Goal: Task Accomplishment & Management: Manage account settings

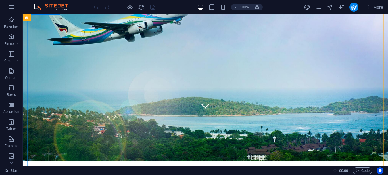
scroll to position [31, 0]
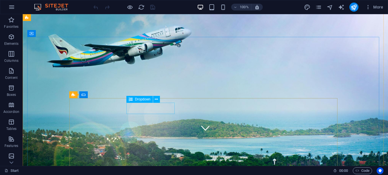
click div "Destination Maldives Antarctica China"
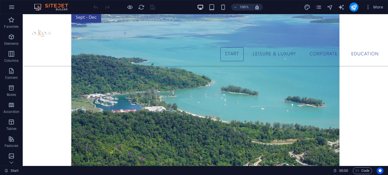
scroll to position [580, 0]
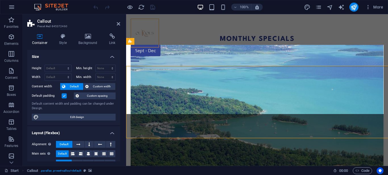
scroll to position [559, 0]
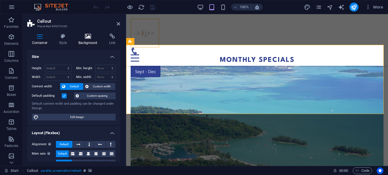
click at [80, 37] on icon at bounding box center [88, 37] width 28 height 6
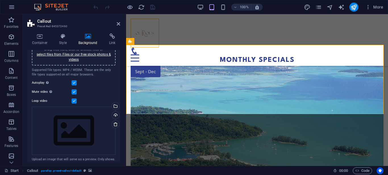
scroll to position [66, 0]
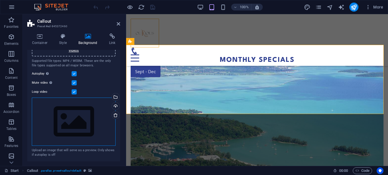
click at [79, 122] on div "Drag files here, click to choose files or select files from Files or our free s…" at bounding box center [74, 122] width 84 height 48
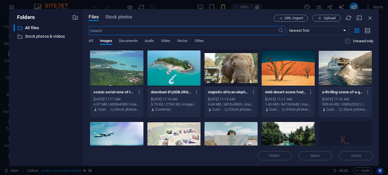
scroll to position [1127, 0]
click at [168, 39] on span "Video" at bounding box center [165, 42] width 9 height 8
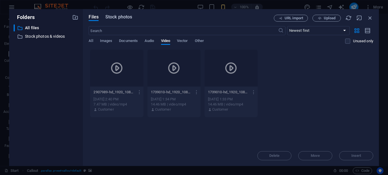
click at [109, 15] on span "Stock photos" at bounding box center [118, 17] width 27 height 7
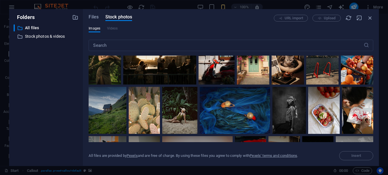
scroll to position [341, 0]
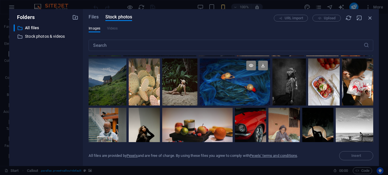
click at [241, 84] on div at bounding box center [235, 82] width 70 height 47
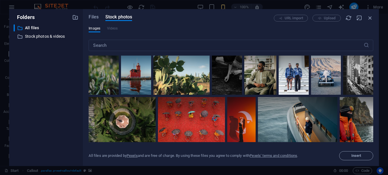
scroll to position [455, 0]
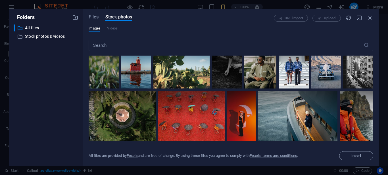
click at [206, 109] on div at bounding box center [191, 103] width 67 height 25
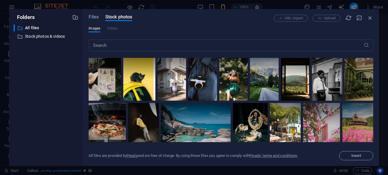
scroll to position [2388, 0]
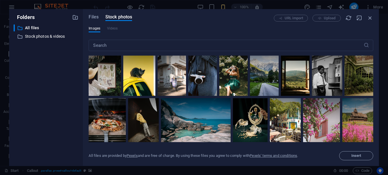
click at [250, 28] on div at bounding box center [279, 17] width 59 height 22
click at [359, 153] on button "Insert" at bounding box center [356, 156] width 34 height 9
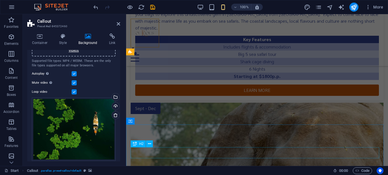
scroll to position [548, 0]
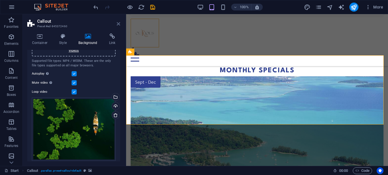
click at [118, 23] on icon at bounding box center [118, 24] width 3 height 5
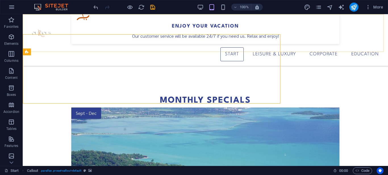
scroll to position [569, 0]
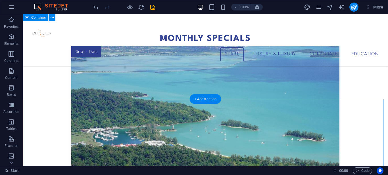
scroll to position [586, 0]
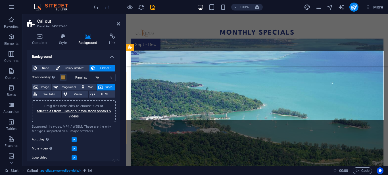
scroll to position [553, 0]
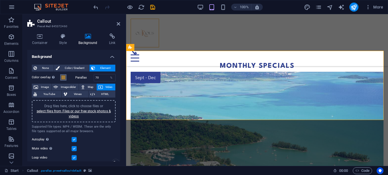
click at [63, 77] on span at bounding box center [63, 77] width 5 height 5
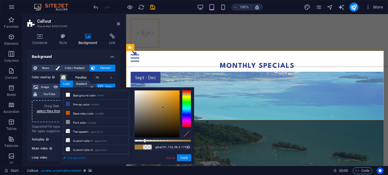
type input "rgba(161, 123, 58, 0)"
drag, startPoint x: 192, startPoint y: 142, endPoint x: 134, endPoint y: 150, distance: 58.4
click at [121, 159] on div "less Background color #ffffff Primary color #2f4091 Secondary color #c45509 Fon…" at bounding box center [127, 126] width 134 height 77
click at [184, 158] on button "Apply" at bounding box center [184, 158] width 14 height 7
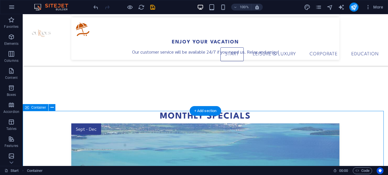
scroll to position [586, 0]
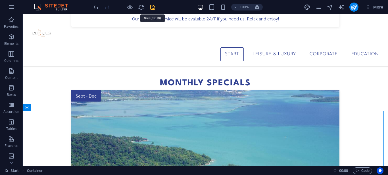
click at [152, 5] on icon "save" at bounding box center [153, 7] width 7 height 7
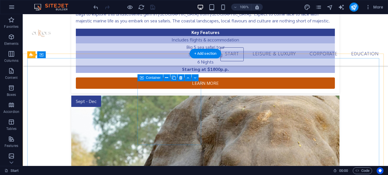
scroll to position [1213, 0]
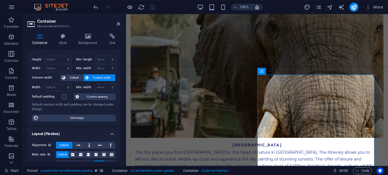
scroll to position [0, 0]
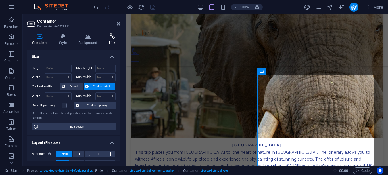
click at [109, 38] on icon at bounding box center [112, 37] width 16 height 6
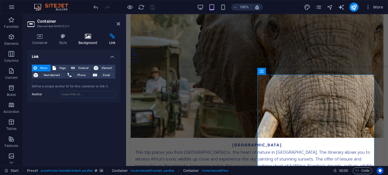
click at [78, 38] on icon at bounding box center [88, 37] width 28 height 6
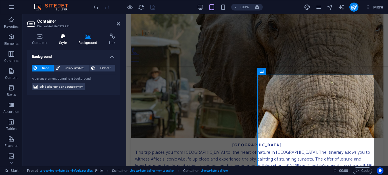
click at [62, 38] on icon at bounding box center [63, 37] width 17 height 6
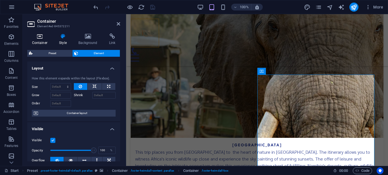
click at [41, 40] on h4 "Container" at bounding box center [40, 40] width 27 height 12
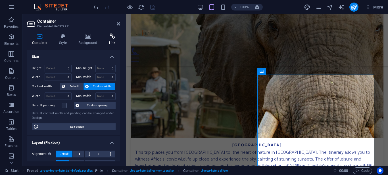
click at [111, 36] on icon at bounding box center [112, 37] width 16 height 6
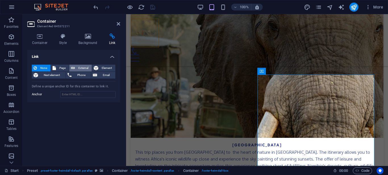
click at [76, 67] on button "External" at bounding box center [80, 68] width 22 height 7
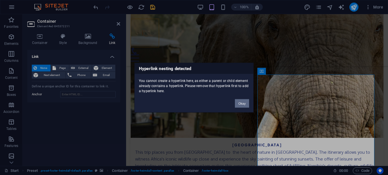
click at [245, 103] on button "Okay" at bounding box center [242, 103] width 14 height 9
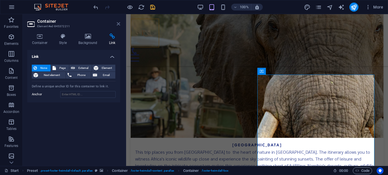
click at [117, 23] on icon at bounding box center [118, 24] width 3 height 5
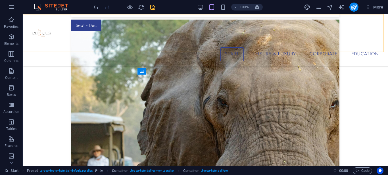
scroll to position [1213, 0]
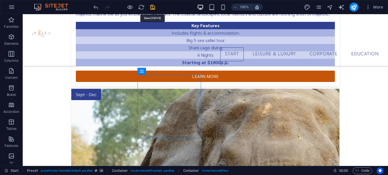
click at [151, 9] on icon "save" at bounding box center [153, 7] width 7 height 7
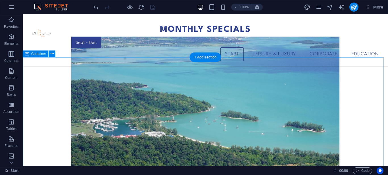
scroll to position [673, 0]
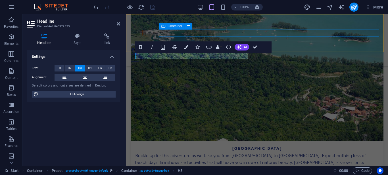
click at [341, 47] on div at bounding box center [257, 54] width 253 height 14
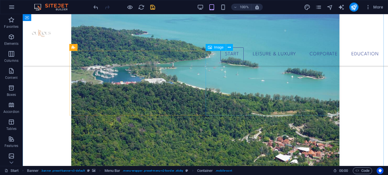
scroll to position [697, 0]
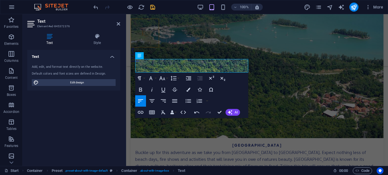
scroll to position [673, 0]
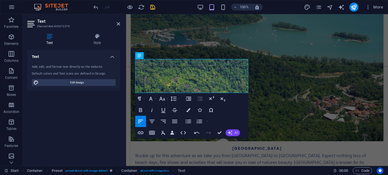
click at [231, 131] on icon "button" at bounding box center [230, 133] width 5 height 5
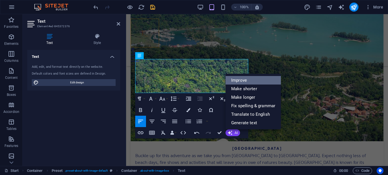
click at [245, 80] on link "Improve" at bounding box center [253, 80] width 55 height 9
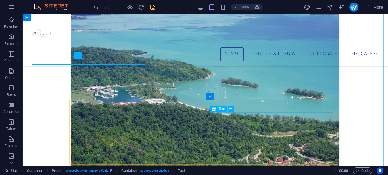
scroll to position [701, 0]
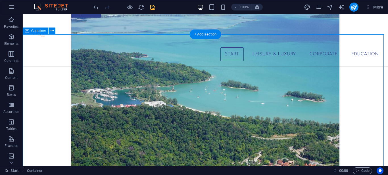
scroll to position [673, 0]
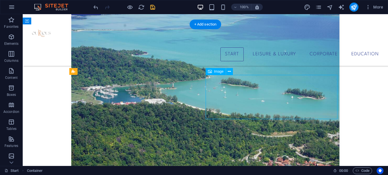
select select "%"
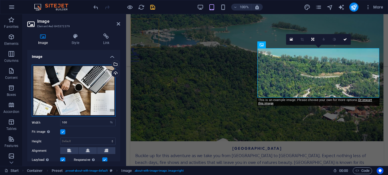
click at [85, 90] on div "Drag files here, click to choose files or select files from Files or our free s…" at bounding box center [74, 91] width 84 height 52
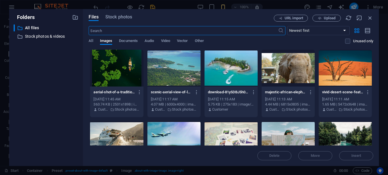
scroll to position [1227, 0]
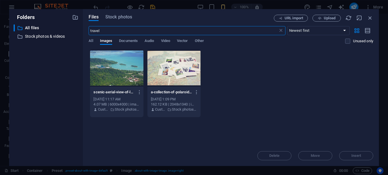
type input "travel"
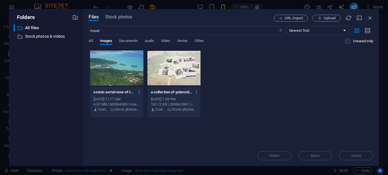
click at [173, 70] on div at bounding box center [174, 68] width 53 height 37
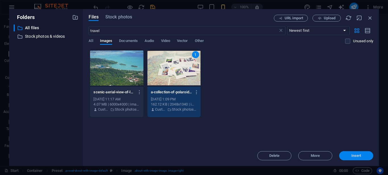
click at [358, 154] on span "Insert" at bounding box center [357, 155] width 10 height 3
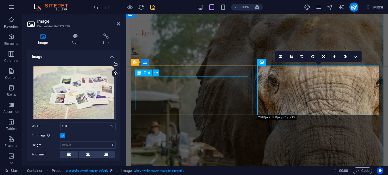
scroll to position [655, 0]
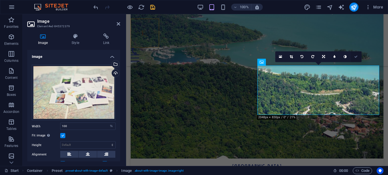
click at [358, 57] on icon at bounding box center [355, 56] width 3 height 3
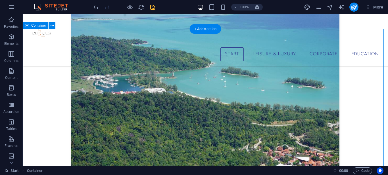
scroll to position [684, 0]
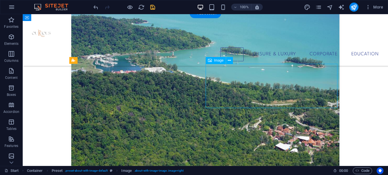
select select "%"
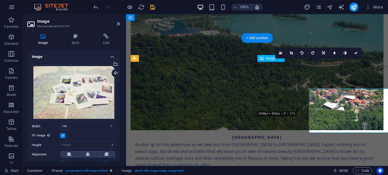
scroll to position [659, 0]
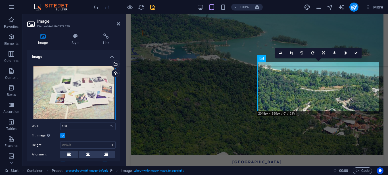
click at [95, 78] on div "Drag files here, click to choose files or select files from Files or our free s…" at bounding box center [74, 93] width 84 height 56
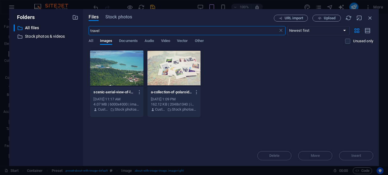
scroll to position [1227, 0]
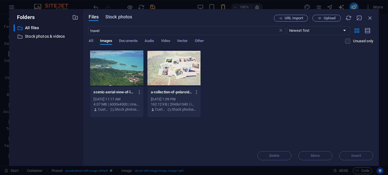
click at [115, 15] on span "Stock photos" at bounding box center [118, 17] width 27 height 7
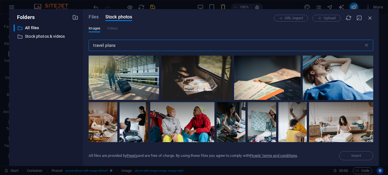
scroll to position [0, 0]
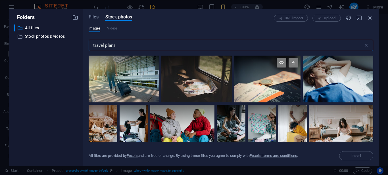
type input "travel plans"
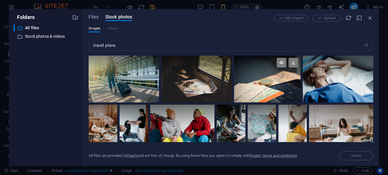
click at [262, 82] on div at bounding box center [267, 79] width 67 height 47
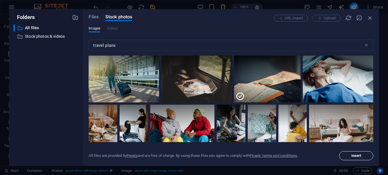
click at [358, 156] on span "Insert" at bounding box center [357, 155] width 10 height 3
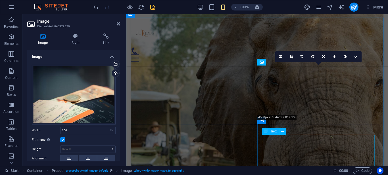
scroll to position [655, 0]
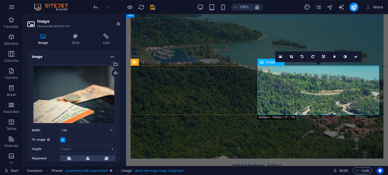
drag, startPoint x: 68, startPoint y: 102, endPoint x: 66, endPoint y: 86, distance: 16.0
click at [66, 86] on div "Drag files here, click to choose files or select files from Files or our free s…" at bounding box center [74, 95] width 84 height 60
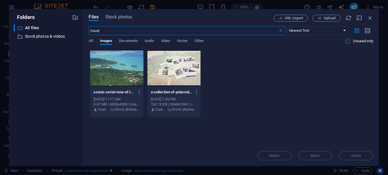
scroll to position [1227, 0]
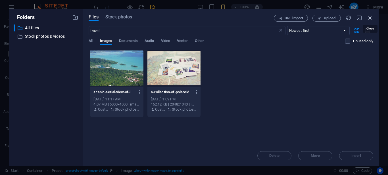
drag, startPoint x: 369, startPoint y: 18, endPoint x: 241, endPoint y: 11, distance: 127.8
click at [369, 18] on icon "button" at bounding box center [370, 18] width 6 height 6
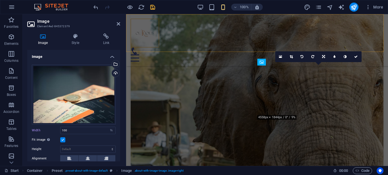
scroll to position [655, 0]
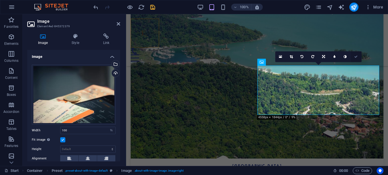
click at [357, 57] on icon at bounding box center [355, 56] width 3 height 3
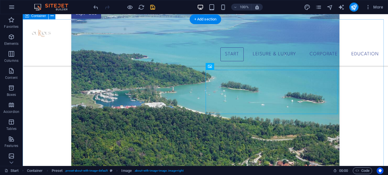
scroll to position [684, 0]
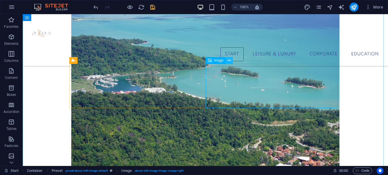
click at [228, 63] on button at bounding box center [229, 60] width 7 height 7
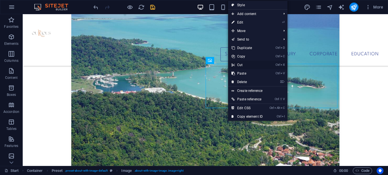
click at [237, 64] on link "Ctrl X Cut" at bounding box center [247, 65] width 38 height 9
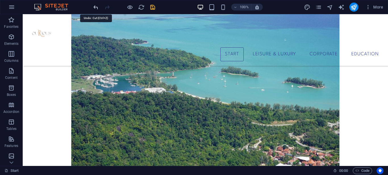
click at [96, 8] on icon "undo" at bounding box center [96, 7] width 7 height 7
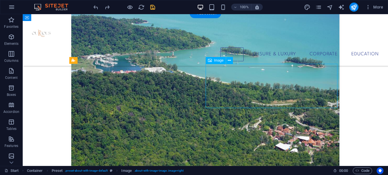
select select "%"
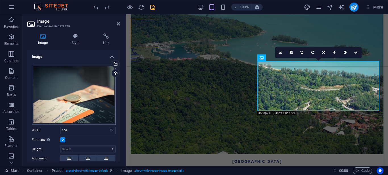
scroll to position [28, 0]
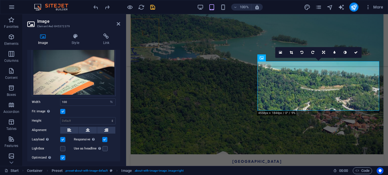
click at [61, 109] on label at bounding box center [62, 111] width 5 height 5
click at [0, 0] on input "Fit image Automatically fit image to a fixed width and height" at bounding box center [0, 0] width 0 height 0
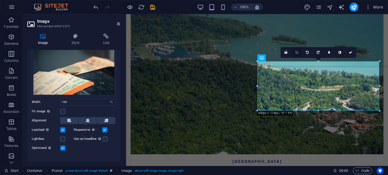
click at [298, 53] on icon at bounding box center [296, 52] width 3 height 3
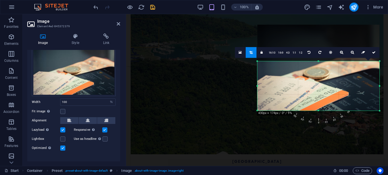
drag, startPoint x: 333, startPoint y: 102, endPoint x: 331, endPoint y: 75, distance: 27.0
click at [331, 75] on div at bounding box center [319, 68] width 122 height 86
click at [373, 52] on icon at bounding box center [373, 52] width 3 height 3
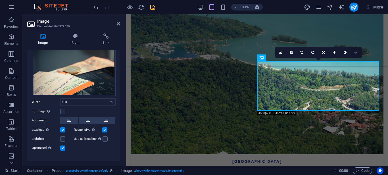
click at [355, 54] on icon at bounding box center [355, 52] width 3 height 3
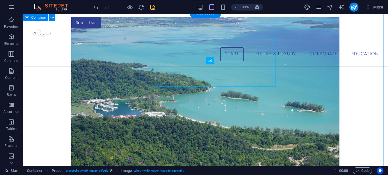
scroll to position [684, 0]
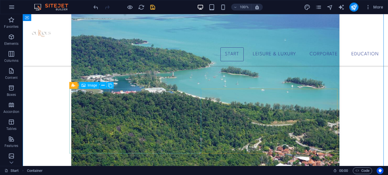
scroll to position [712, 0]
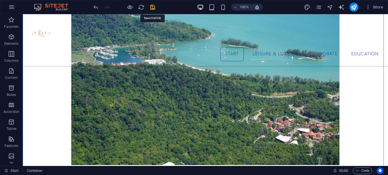
click at [152, 6] on icon "save" at bounding box center [153, 7] width 7 height 7
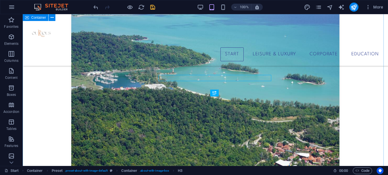
scroll to position [709, 0]
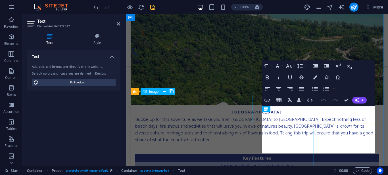
scroll to position [684, 0]
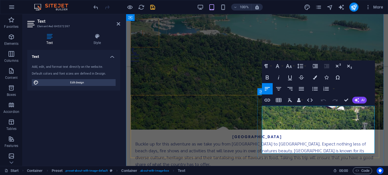
drag, startPoint x: 262, startPoint y: 109, endPoint x: 345, endPoint y: 156, distance: 95.6
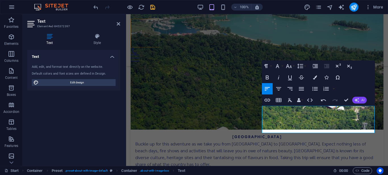
click at [356, 100] on icon "button" at bounding box center [357, 100] width 5 height 5
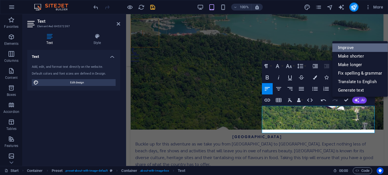
click at [352, 45] on link "Improve" at bounding box center [360, 47] width 55 height 9
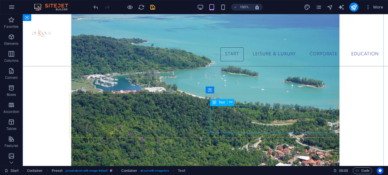
scroll to position [707, 0]
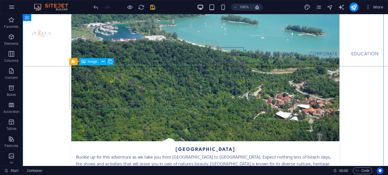
scroll to position [764, 0]
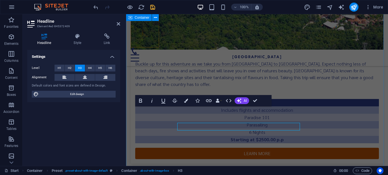
scroll to position [736, 0]
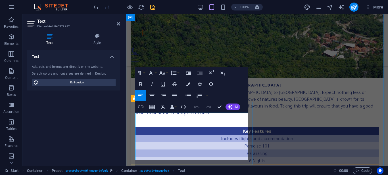
drag, startPoint x: 136, startPoint y: 117, endPoint x: 225, endPoint y: 160, distance: 99.3
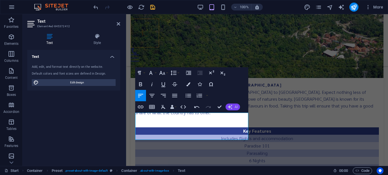
click at [233, 104] on button "AI" at bounding box center [233, 107] width 14 height 7
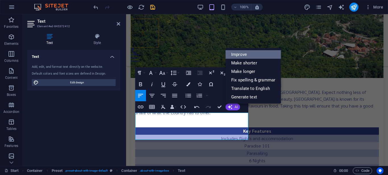
click at [249, 52] on link "Improve" at bounding box center [253, 54] width 55 height 9
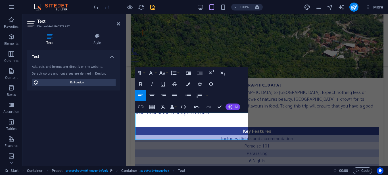
click at [234, 107] on button "AI" at bounding box center [233, 107] width 14 height 7
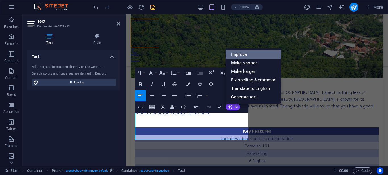
click at [248, 52] on link "Improve" at bounding box center [253, 54] width 55 height 9
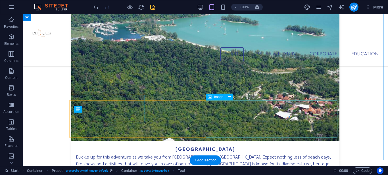
scroll to position [754, 0]
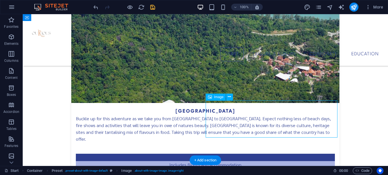
select select "%"
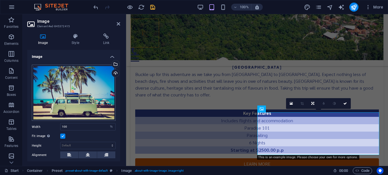
scroll to position [725, 0]
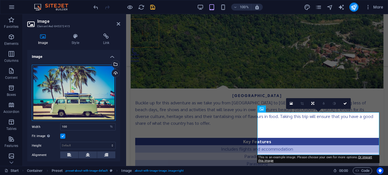
click at [73, 97] on div "Drag files here, click to choose files or select files from Files or our free s…" at bounding box center [74, 93] width 84 height 57
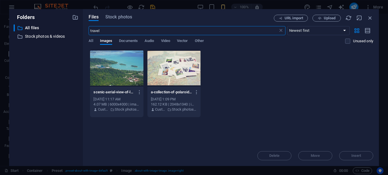
scroll to position [1460, 0]
click at [119, 18] on span "Stock photos" at bounding box center [118, 17] width 27 height 7
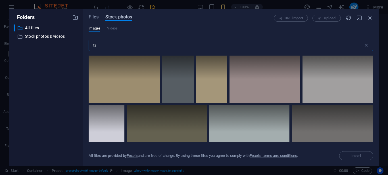
type input "t"
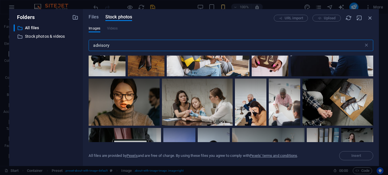
scroll to position [483, 0]
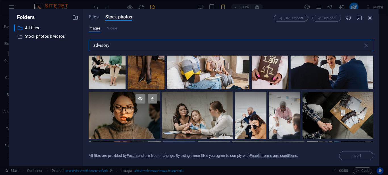
type input "advisory"
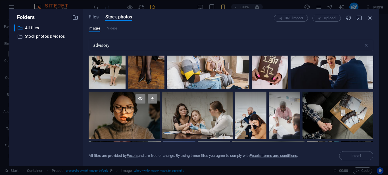
click at [117, 113] on div at bounding box center [124, 115] width 71 height 47
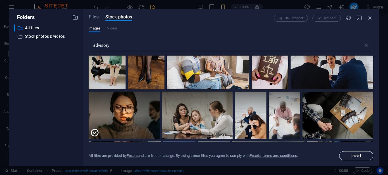
click at [362, 157] on span "Insert" at bounding box center [356, 155] width 29 height 3
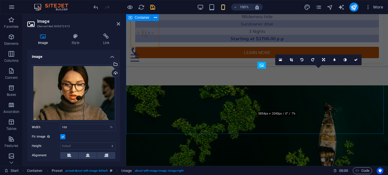
scroll to position [769, 0]
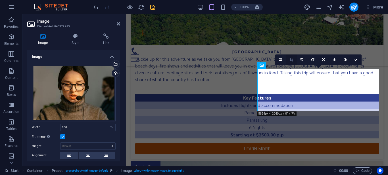
click at [290, 61] on icon at bounding box center [291, 59] width 3 height 3
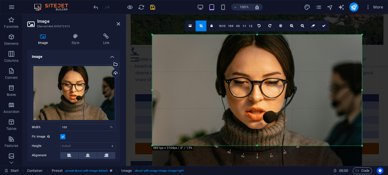
drag, startPoint x: 261, startPoint y: 80, endPoint x: 262, endPoint y: 94, distance: 14.5
click at [262, 94] on div at bounding box center [257, 105] width 210 height 140
click at [324, 24] on icon at bounding box center [323, 25] width 3 height 3
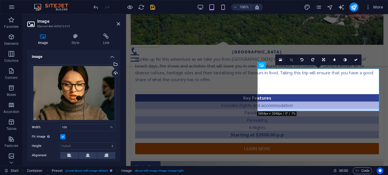
click at [290, 61] on icon at bounding box center [291, 59] width 3 height 3
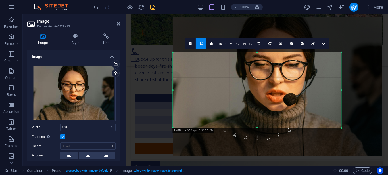
drag, startPoint x: 362, startPoint y: 34, endPoint x: 321, endPoint y: 70, distance: 54.2
click at [321, 70] on div "180 170 160 150 140 130 120 110 100 90 80 70 60 50 40 30 20 10 0 -10 -20 -30 -4…" at bounding box center [257, 90] width 169 height 76
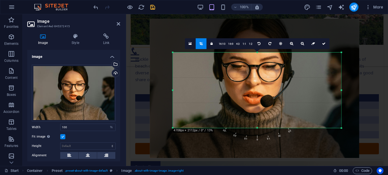
drag, startPoint x: 286, startPoint y: 78, endPoint x: 263, endPoint y: 80, distance: 23.1
click at [263, 80] on div at bounding box center [255, 88] width 210 height 140
click at [326, 43] on link at bounding box center [324, 43] width 11 height 11
type input "593"
select select "px"
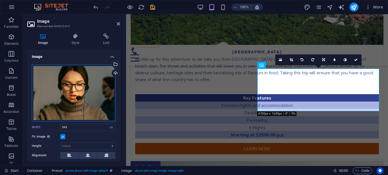
click at [85, 82] on div "Drag files here, click to choose files or select files from Files or our free s…" at bounding box center [74, 93] width 84 height 57
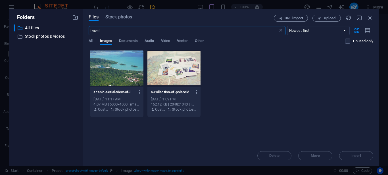
scroll to position [1456, 0]
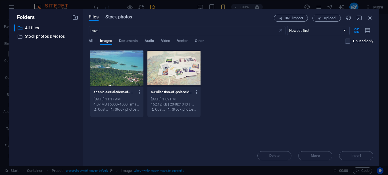
click at [124, 16] on span "Stock photos" at bounding box center [118, 17] width 27 height 7
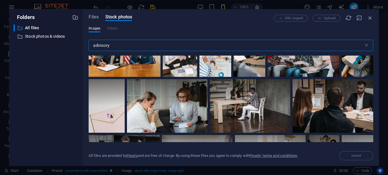
scroll to position [853, 0]
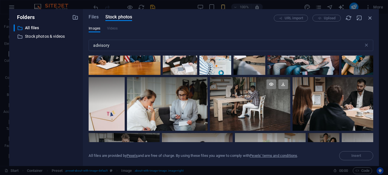
click at [254, 90] on div at bounding box center [250, 90] width 81 height 27
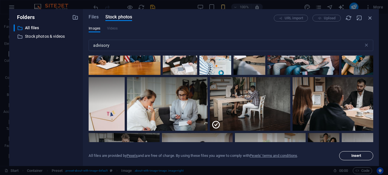
click at [353, 157] on span "Insert" at bounding box center [357, 155] width 10 height 3
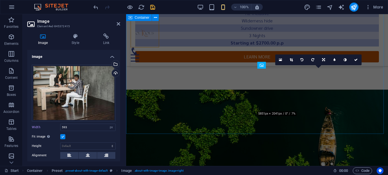
scroll to position [769, 0]
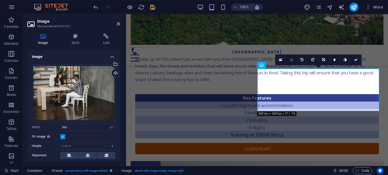
click at [291, 59] on icon at bounding box center [291, 59] width 3 height 3
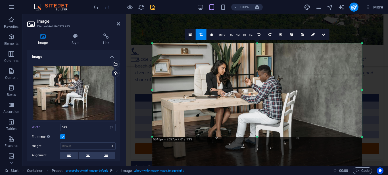
drag, startPoint x: 267, startPoint y: 69, endPoint x: 267, endPoint y: 92, distance: 22.5
click at [267, 92] on div at bounding box center [257, 113] width 210 height 140
click at [322, 33] on icon at bounding box center [323, 34] width 3 height 3
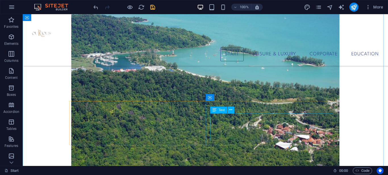
scroll to position [677, 0]
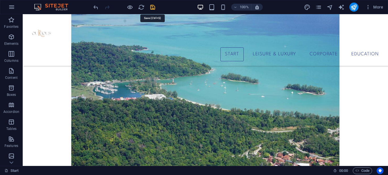
click at [152, 9] on icon "save" at bounding box center [153, 7] width 7 height 7
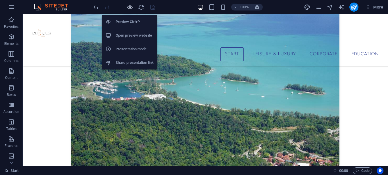
click at [129, 7] on icon "button" at bounding box center [130, 7] width 7 height 7
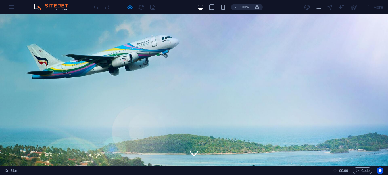
scroll to position [0, 0]
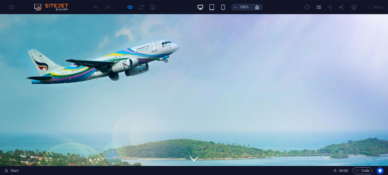
click select "Destination Maldives Antarctica China"
select select "0"
click select "Destination Maldives Antarctica China"
click input "text"
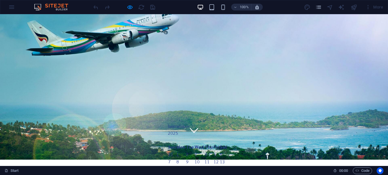
click at [198, 151] on td "3" at bounding box center [199, 154] width 10 height 7
type input "[DATE]"
click input "text"
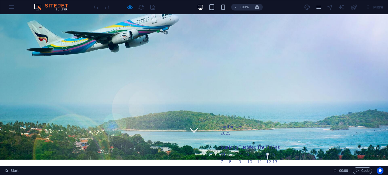
click at [266, 158] on td "11" at bounding box center [261, 161] width 9 height 7
type input "[DATE]"
click input "email"
type input "[EMAIL_ADDRESS][DOMAIN_NAME]"
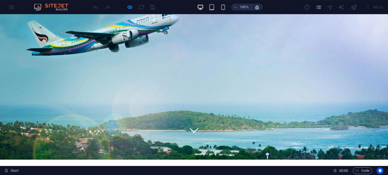
scroll to position [0, 0]
click button "Submit"
click input "I have read and understand the privacy policy."
checkbox input "true"
click button "Submit"
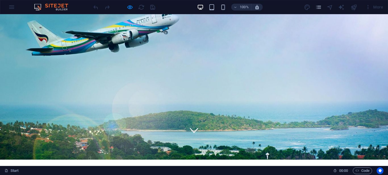
scroll to position [57, 0]
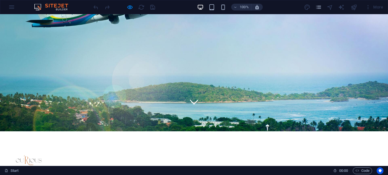
click button "Submit"
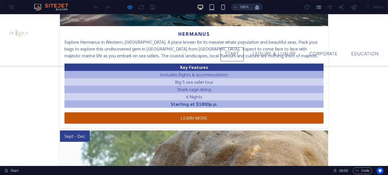
scroll to position [1107, 0]
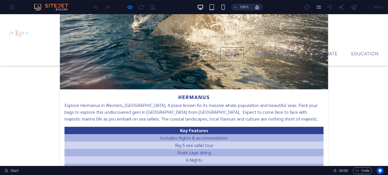
scroll to position [937, 0]
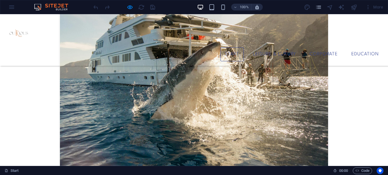
type input "[PERSON_NAME]"
type input "0788827805"
click at [102, 142] on div "11" at bounding box center [99, 145] width 9 height 7
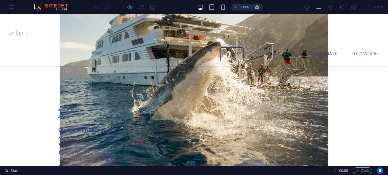
type input "[DATE]"
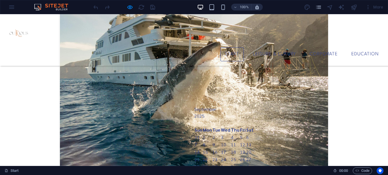
click at [212, 141] on td "8" at bounding box center [208, 144] width 10 height 7
type input "[DATE]"
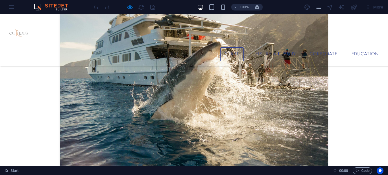
select select "0"
type input "[EMAIL_ADDRESS][DOMAIN_NAME]"
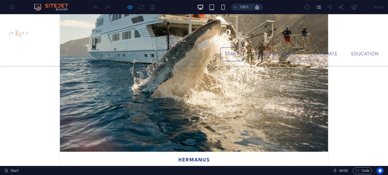
scroll to position [994, 0]
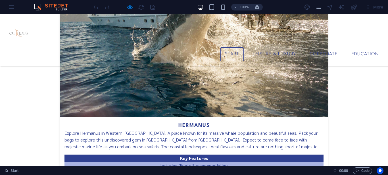
type textarea "Travel"
checkbox input "true"
type input "p"
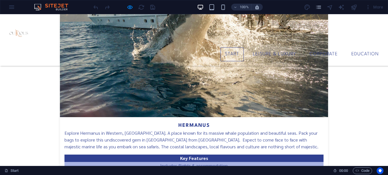
type input "PF5X32"
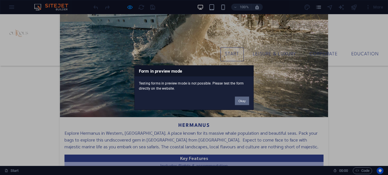
click at [243, 100] on button "Okay" at bounding box center [242, 101] width 14 height 9
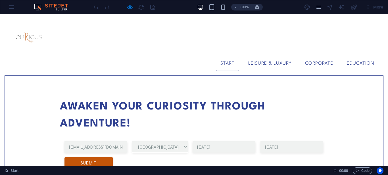
scroll to position [0, 0]
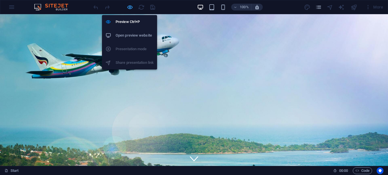
click at [128, 5] on icon "button" at bounding box center [130, 7] width 7 height 7
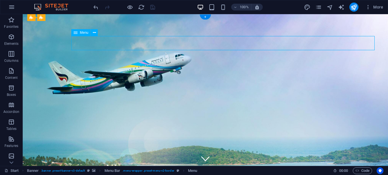
select select "1"
select select
select select "2"
select select
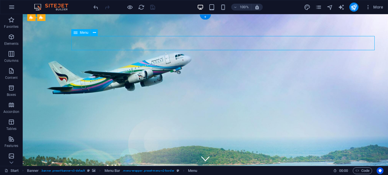
select select
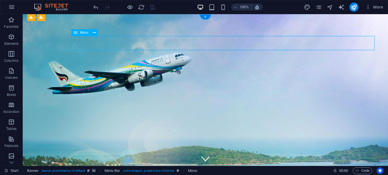
select select
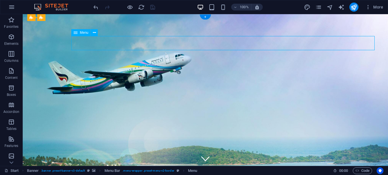
select select
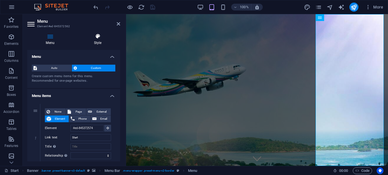
click at [92, 36] on icon at bounding box center [97, 37] width 45 height 6
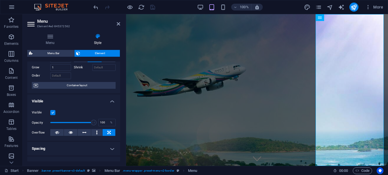
scroll to position [28, 0]
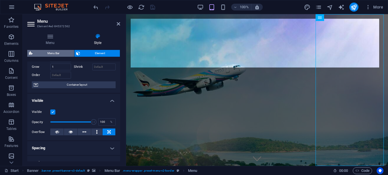
click at [51, 52] on span "Menu Bar" at bounding box center [53, 53] width 38 height 7
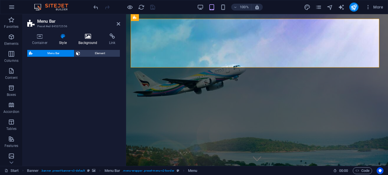
select select "rem"
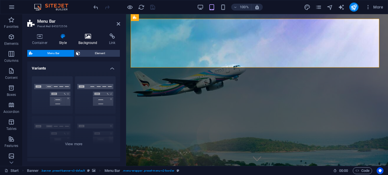
click at [91, 39] on h4 "Background" at bounding box center [89, 40] width 31 height 12
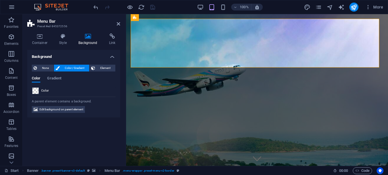
click at [37, 92] on span at bounding box center [35, 91] width 6 height 6
click at [0, 0] on li "Primary color #2f4091" at bounding box center [0, 0] width 0 height 0
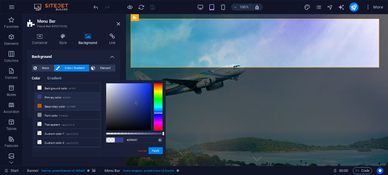
click at [50, 106] on li "Secondary color #c45509" at bounding box center [67, 106] width 65 height 9
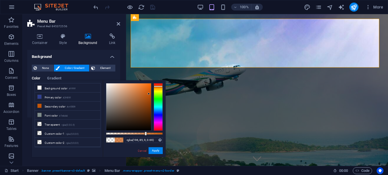
click at [145, 133] on div at bounding box center [134, 134] width 57 height 2
type input "#c45509"
drag, startPoint x: 145, startPoint y: 133, endPoint x: 180, endPoint y: 136, distance: 34.6
click at [180, 136] on body "Curious Travels Start Favorites Elements Columns Content Boxes Accordion Tables…" at bounding box center [194, 87] width 388 height 175
click at [155, 151] on button "Apply" at bounding box center [156, 151] width 14 height 7
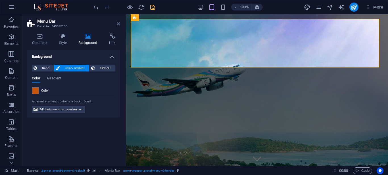
drag, startPoint x: 119, startPoint y: 24, endPoint x: 92, endPoint y: 34, distance: 29.0
click at [119, 24] on icon at bounding box center [118, 24] width 3 height 5
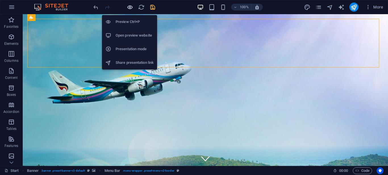
click at [130, 7] on icon "button" at bounding box center [130, 7] width 7 height 7
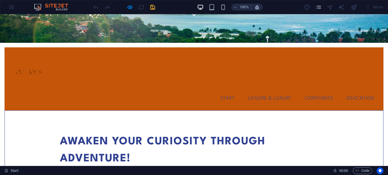
scroll to position [0, 0]
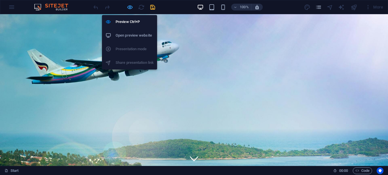
click at [129, 6] on icon "button" at bounding box center [130, 7] width 7 height 7
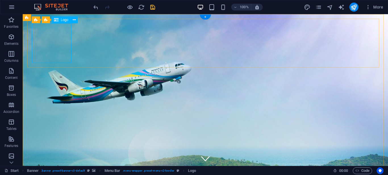
select select "px"
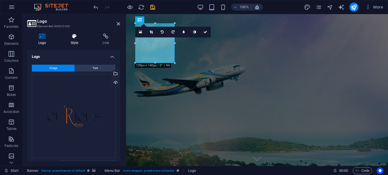
click at [67, 38] on icon at bounding box center [75, 37] width 30 height 6
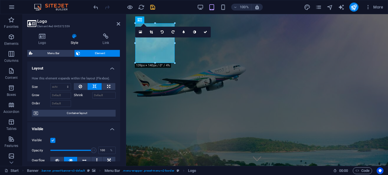
click at [97, 52] on span "Element" at bounding box center [100, 53] width 36 height 7
click at [43, 37] on icon at bounding box center [42, 37] width 30 height 6
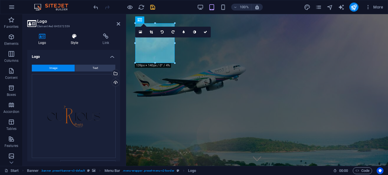
click at [73, 34] on icon at bounding box center [75, 37] width 30 height 6
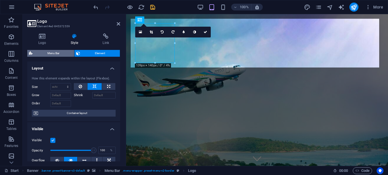
click at [53, 53] on span "Menu Bar" at bounding box center [53, 53] width 38 height 7
select select "rem"
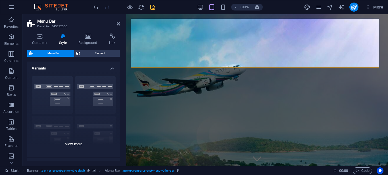
click at [61, 87] on div "Border Centered Default Fixed Loki Trigger Wide XXL" at bounding box center [73, 114] width 93 height 85
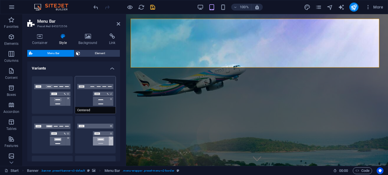
click at [97, 87] on button "Centered" at bounding box center [95, 95] width 41 height 38
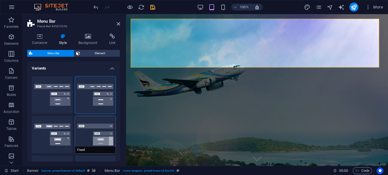
scroll to position [28, 0]
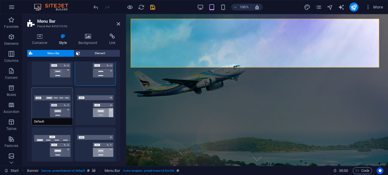
click at [58, 103] on button "Default" at bounding box center [52, 107] width 41 height 38
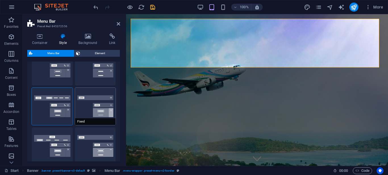
click at [97, 105] on button "Fixed" at bounding box center [95, 107] width 41 height 38
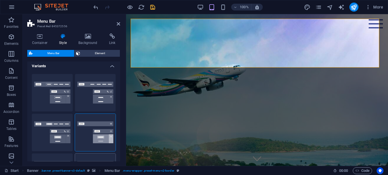
scroll to position [0, 0]
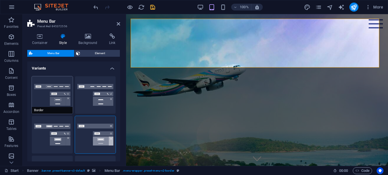
click at [53, 90] on button "Border" at bounding box center [52, 95] width 41 height 38
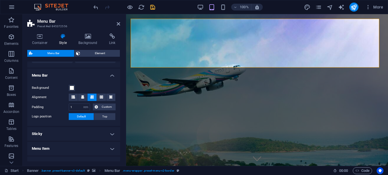
scroll to position [171, 0]
click at [70, 87] on span at bounding box center [72, 88] width 5 height 5
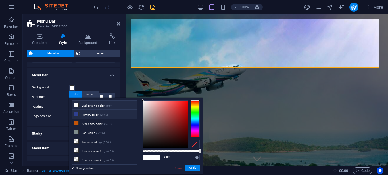
click at [99, 114] on li "Primary color #2f4091" at bounding box center [104, 114] width 65 height 9
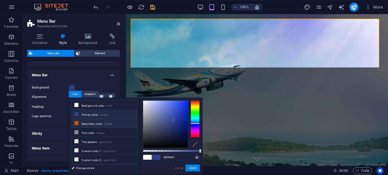
click at [103, 123] on li "Secondary color #c45509" at bounding box center [104, 123] width 65 height 9
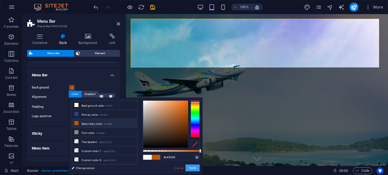
click at [192, 168] on button "Apply" at bounding box center [193, 168] width 14 height 7
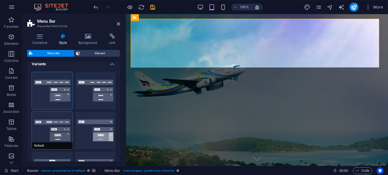
scroll to position [0, 0]
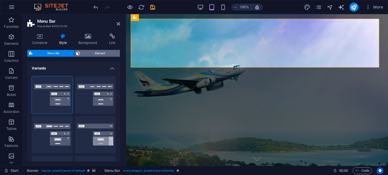
click at [93, 51] on span "Element" at bounding box center [100, 53] width 36 height 7
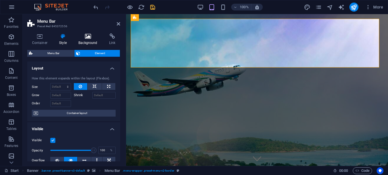
click at [84, 36] on icon at bounding box center [88, 37] width 28 height 6
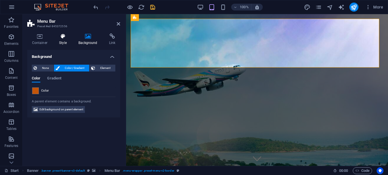
click at [65, 41] on h4 "Style" at bounding box center [64, 40] width 19 height 12
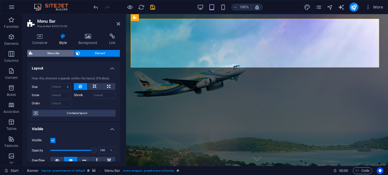
click at [61, 52] on span "Menu Bar" at bounding box center [53, 53] width 38 height 7
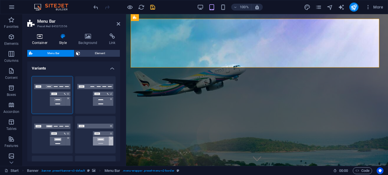
click at [45, 39] on icon at bounding box center [39, 37] width 25 height 6
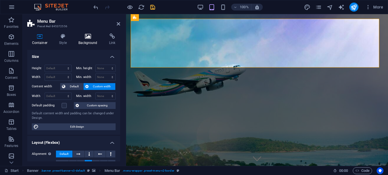
click at [95, 43] on h4 "Background" at bounding box center [89, 40] width 31 height 12
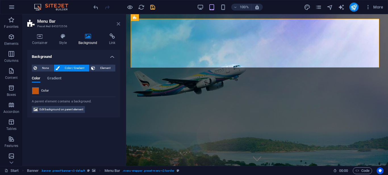
click at [118, 25] on icon at bounding box center [118, 24] width 3 height 5
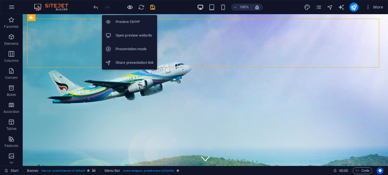
click at [132, 6] on icon "button" at bounding box center [130, 7] width 7 height 7
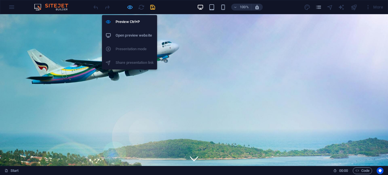
click at [128, 8] on icon "button" at bounding box center [130, 7] width 7 height 7
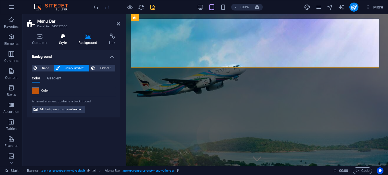
click at [63, 41] on h4 "Style" at bounding box center [64, 40] width 19 height 12
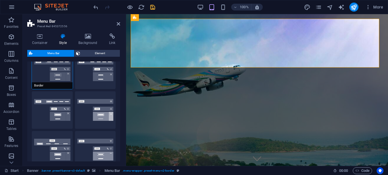
scroll to position [4, 0]
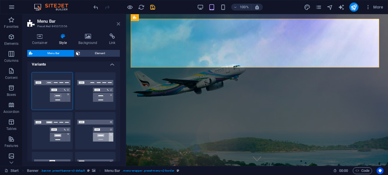
click at [118, 22] on icon at bounding box center [118, 24] width 3 height 5
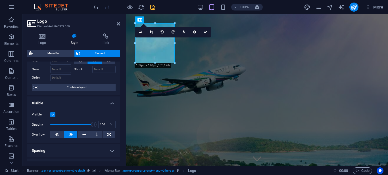
scroll to position [28, 0]
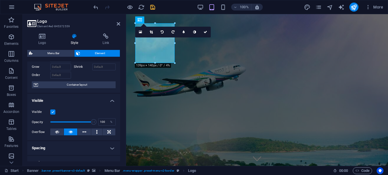
click at [52, 112] on label at bounding box center [52, 112] width 5 height 5
click at [0, 0] on input "Visible" at bounding box center [0, 0] width 0 height 0
click at [51, 113] on label at bounding box center [52, 112] width 5 height 5
click at [0, 0] on input "Visible" at bounding box center [0, 0] width 0 height 0
click at [52, 112] on label at bounding box center [52, 112] width 5 height 5
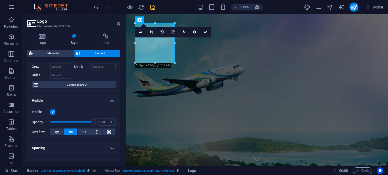
click at [0, 0] on input "Visible" at bounding box center [0, 0] width 0 height 0
click at [52, 112] on label at bounding box center [52, 112] width 5 height 5
click at [0, 0] on input "Visible" at bounding box center [0, 0] width 0 height 0
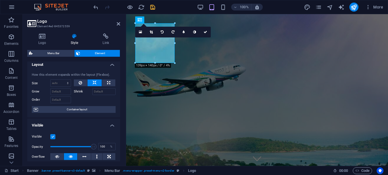
scroll to position [0, 0]
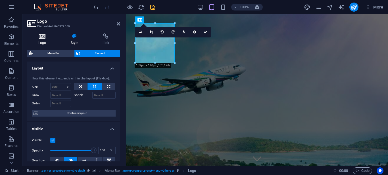
click at [41, 37] on icon at bounding box center [42, 37] width 30 height 6
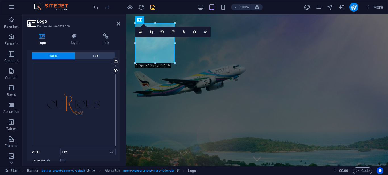
scroll to position [69, 0]
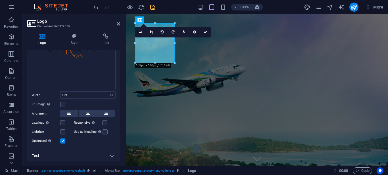
click at [111, 153] on h4 "Text" at bounding box center [73, 156] width 93 height 14
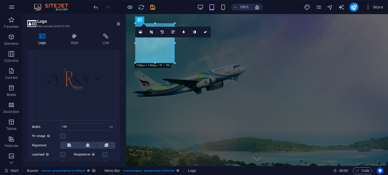
scroll to position [0, 0]
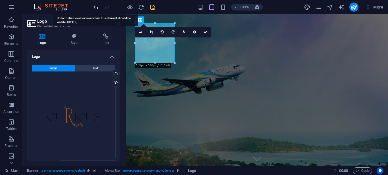
click at [93, 7] on icon "undo" at bounding box center [96, 7] width 7 height 7
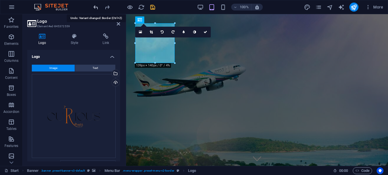
click at [93, 7] on icon "undo" at bounding box center [96, 7] width 7 height 7
click at [96, 7] on icon "undo" at bounding box center [96, 7] width 7 height 7
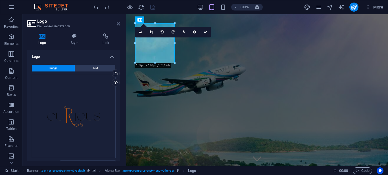
click at [119, 24] on icon at bounding box center [118, 24] width 3 height 5
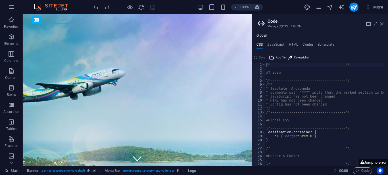
click at [383, 23] on icon at bounding box center [381, 24] width 3 height 5
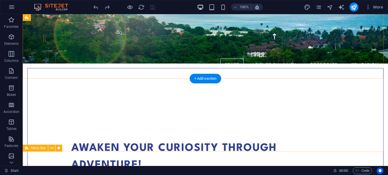
scroll to position [85, 0]
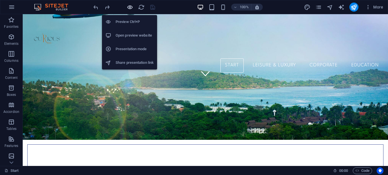
click at [129, 7] on icon "button" at bounding box center [130, 7] width 7 height 7
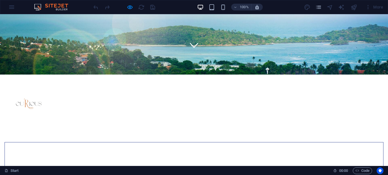
scroll to position [0, 0]
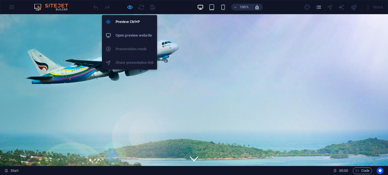
click at [129, 7] on icon "button" at bounding box center [130, 7] width 7 height 7
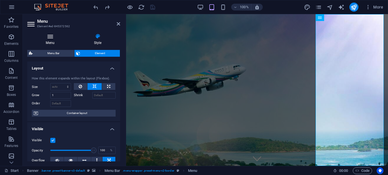
click at [50, 38] on icon at bounding box center [50, 37] width 46 height 6
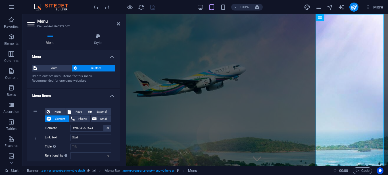
scroll to position [28, 0]
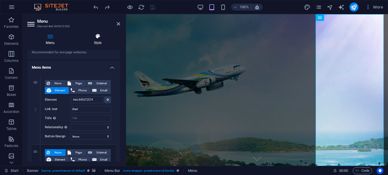
click at [100, 38] on icon at bounding box center [97, 37] width 45 height 6
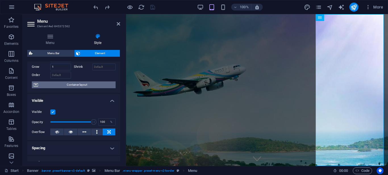
click at [84, 83] on span "Container layout" at bounding box center [77, 85] width 74 height 7
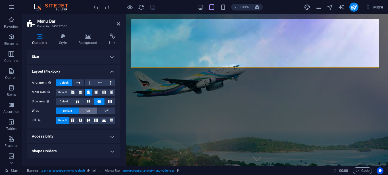
click at [89, 110] on span "On" at bounding box center [88, 111] width 4 height 7
click at [102, 111] on button "Off" at bounding box center [106, 111] width 18 height 7
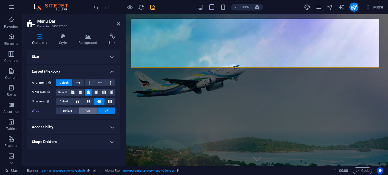
click at [84, 111] on button "On" at bounding box center [88, 111] width 18 height 7
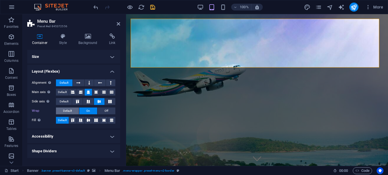
click at [62, 110] on button "Default" at bounding box center [67, 111] width 23 height 7
click at [59, 150] on h4 "Shape Dividers" at bounding box center [73, 152] width 93 height 14
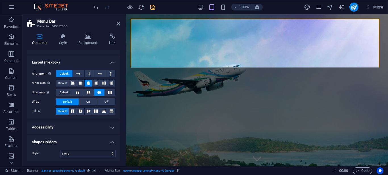
scroll to position [0, 0]
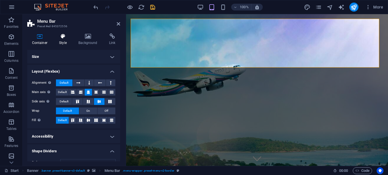
click at [59, 38] on icon at bounding box center [63, 37] width 17 height 6
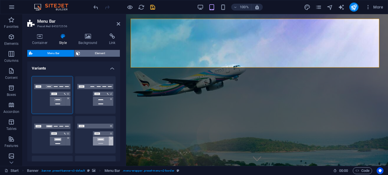
click at [84, 52] on span "Element" at bounding box center [100, 53] width 36 height 7
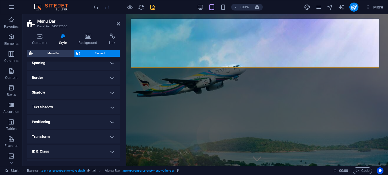
scroll to position [140, 0]
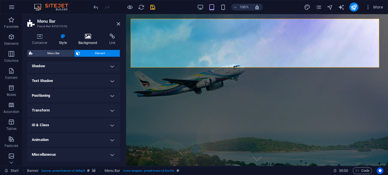
click at [86, 37] on icon at bounding box center [88, 37] width 28 height 6
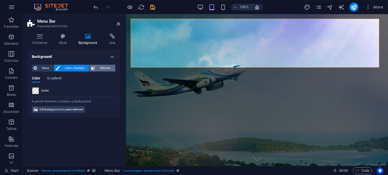
click at [103, 66] on span "Element" at bounding box center [105, 68] width 17 height 7
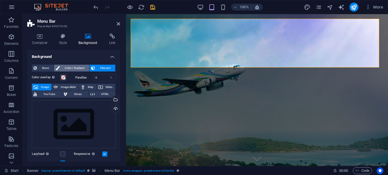
click at [75, 67] on span "Color / Gradient" at bounding box center [74, 68] width 26 height 7
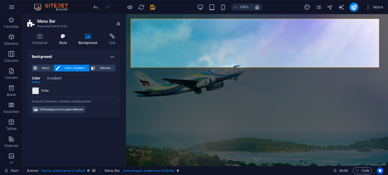
click at [63, 41] on h4 "Style" at bounding box center [64, 40] width 19 height 12
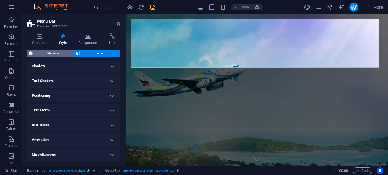
click at [57, 55] on span "Menu Bar" at bounding box center [53, 53] width 38 height 7
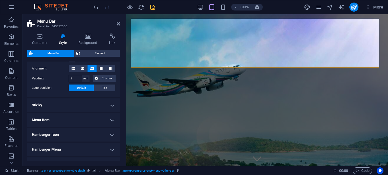
scroll to position [171, 0]
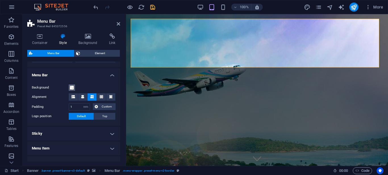
click at [73, 88] on span at bounding box center [72, 88] width 5 height 5
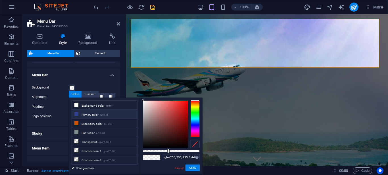
click at [96, 114] on li "Primary color #2f4091" at bounding box center [104, 114] width 65 height 9
type input "rgba(47, 64, 145, 0.44)"
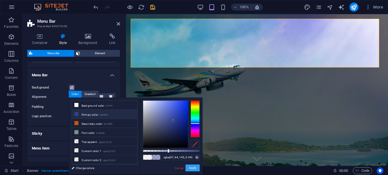
click at [194, 168] on button "Apply" at bounding box center [193, 168] width 14 height 7
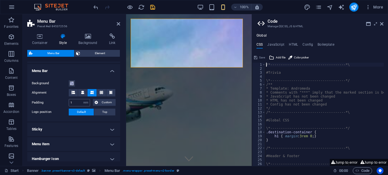
scroll to position [203, 0]
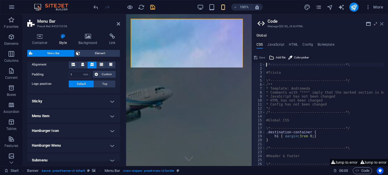
click at [383, 24] on icon at bounding box center [381, 24] width 3 height 5
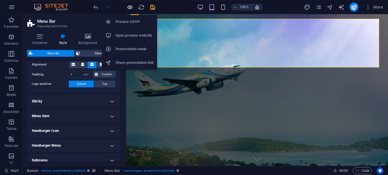
click at [130, 7] on icon "button" at bounding box center [130, 7] width 7 height 7
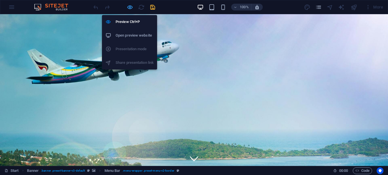
click at [128, 7] on icon "button" at bounding box center [130, 7] width 7 height 7
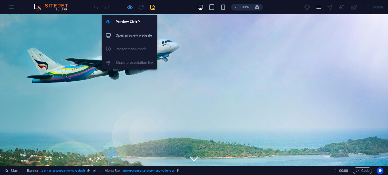
select select "rem"
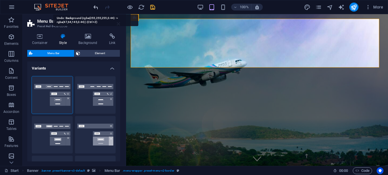
click at [96, 5] on icon "undo" at bounding box center [96, 7] width 7 height 7
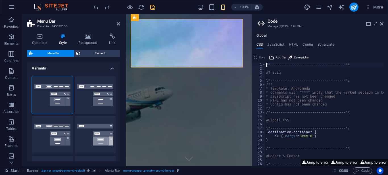
scroll to position [85, 0]
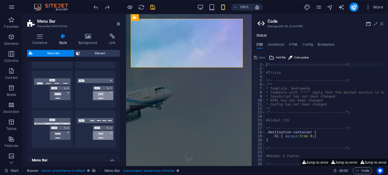
click at [383, 24] on icon at bounding box center [381, 24] width 3 height 5
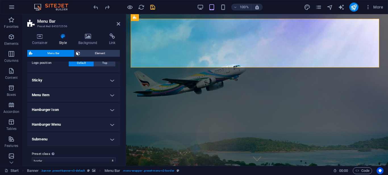
scroll to position [231, 0]
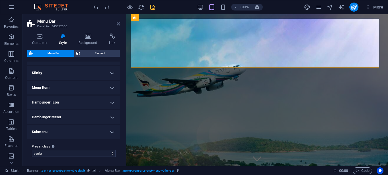
click at [118, 24] on icon at bounding box center [118, 24] width 3 height 5
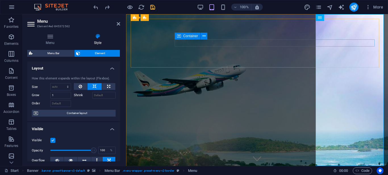
click at [188, 37] on span "Container" at bounding box center [190, 35] width 15 height 3
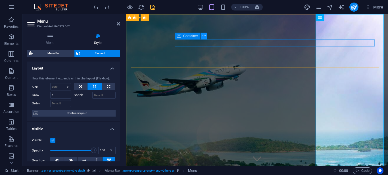
click at [205, 34] on icon at bounding box center [204, 36] width 3 height 6
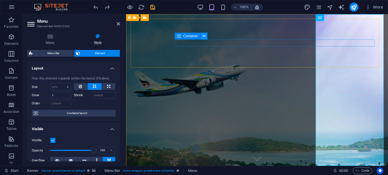
click at [206, 36] on button at bounding box center [204, 36] width 7 height 7
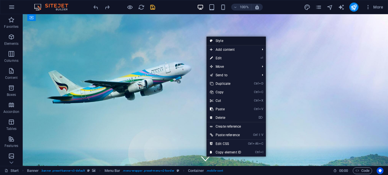
click at [227, 40] on link "Style" at bounding box center [236, 41] width 59 height 9
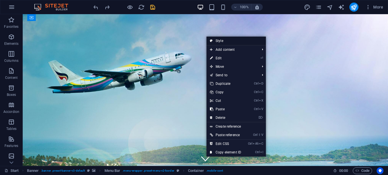
select select "rem"
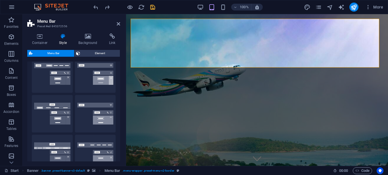
scroll to position [0, 0]
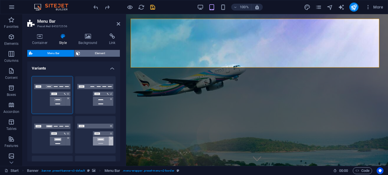
click at [83, 52] on span "Element" at bounding box center [100, 53] width 36 height 7
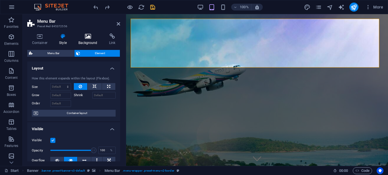
click at [92, 39] on icon at bounding box center [88, 37] width 28 height 6
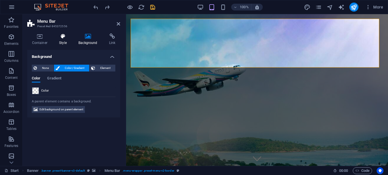
click at [66, 40] on h4 "Style" at bounding box center [64, 40] width 19 height 12
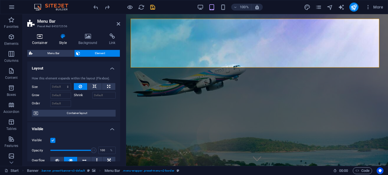
click at [45, 43] on h4 "Container" at bounding box center [40, 40] width 27 height 12
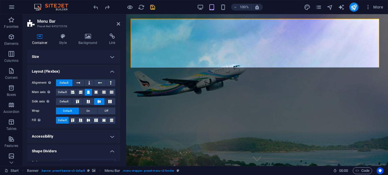
click at [86, 54] on h4 "Size" at bounding box center [73, 57] width 93 height 14
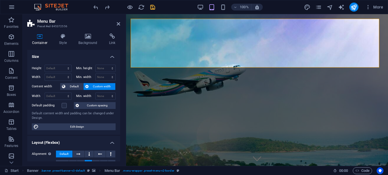
click at [86, 54] on h4 "Size" at bounding box center [73, 55] width 93 height 10
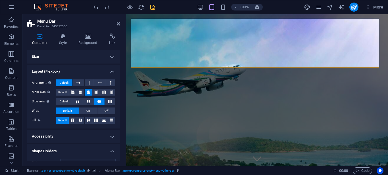
click at [84, 70] on h4 "Layout (Flexbox)" at bounding box center [73, 70] width 93 height 10
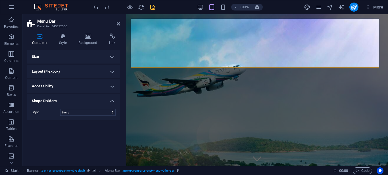
click at [84, 70] on h4 "Layout (Flexbox)" at bounding box center [73, 72] width 93 height 14
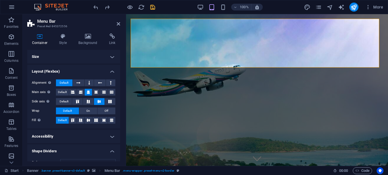
click at [84, 70] on h4 "Layout (Flexbox)" at bounding box center [73, 70] width 93 height 10
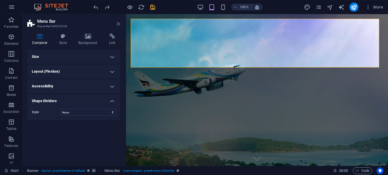
click at [119, 24] on icon at bounding box center [118, 24] width 3 height 5
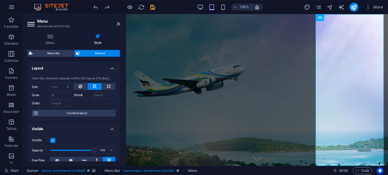
click at [31, 22] on icon at bounding box center [31, 24] width 9 height 9
click at [56, 39] on icon at bounding box center [50, 37] width 46 height 6
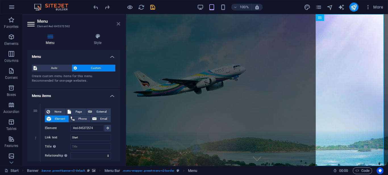
click at [119, 22] on icon at bounding box center [118, 24] width 3 height 5
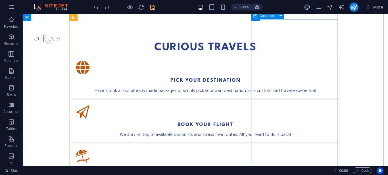
scroll to position [398, 0]
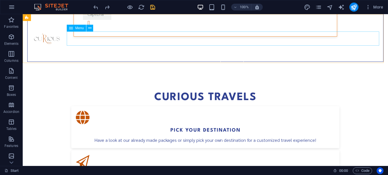
click at [78, 28] on span "Menu" at bounding box center [79, 27] width 9 height 3
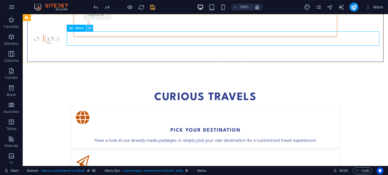
click at [89, 30] on icon at bounding box center [89, 28] width 3 height 6
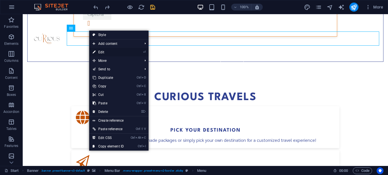
click at [103, 51] on link "⏎ Edit" at bounding box center [108, 52] width 38 height 9
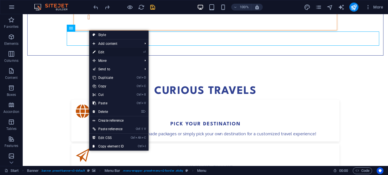
select select "1"
select select
select select "2"
select select
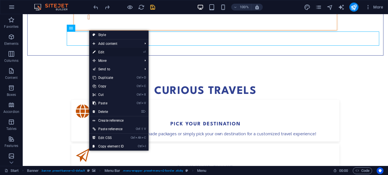
select select
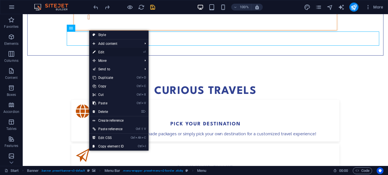
select select
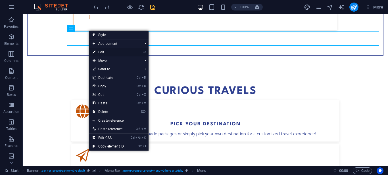
select select
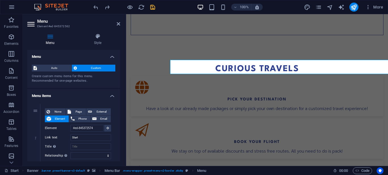
scroll to position [370, 0]
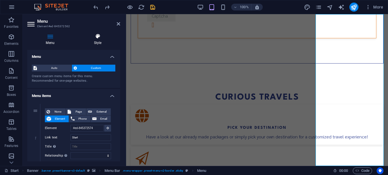
click at [97, 37] on icon at bounding box center [97, 37] width 45 height 6
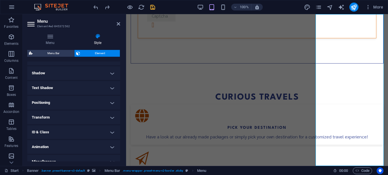
scroll to position [140, 0]
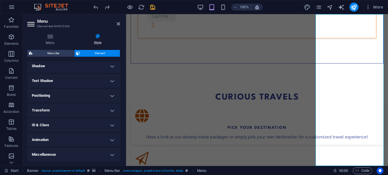
click at [100, 69] on h4 "Shadow" at bounding box center [73, 66] width 93 height 14
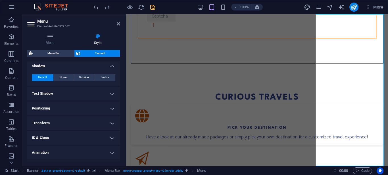
click at [100, 69] on h4 "Shadow" at bounding box center [73, 64] width 93 height 10
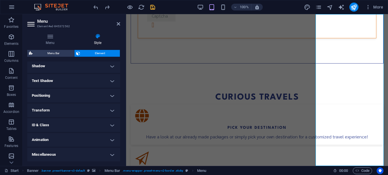
click at [98, 76] on h4 "Text Shadow" at bounding box center [73, 81] width 93 height 14
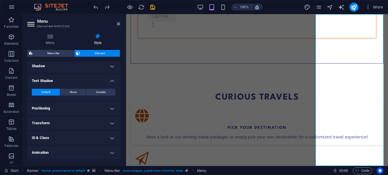
click at [98, 76] on h4 "Text Shadow" at bounding box center [73, 79] width 93 height 10
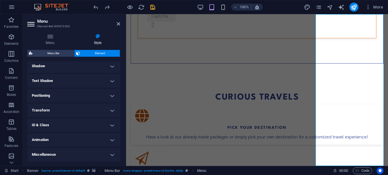
click at [101, 138] on h4 "Animation" at bounding box center [73, 140] width 93 height 14
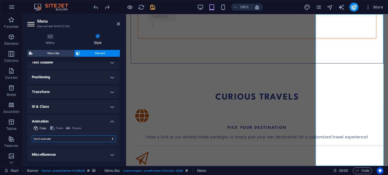
click at [111, 140] on select "Don't animate Show / Hide Slide up/down Zoom in/out Slide left to right Slide r…" at bounding box center [74, 139] width 84 height 7
click at [80, 36] on icon at bounding box center [97, 37] width 45 height 6
click at [48, 41] on h4 "Menu" at bounding box center [51, 40] width 48 height 12
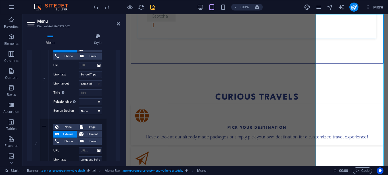
scroll to position [1222, 0]
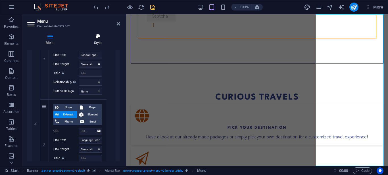
click at [97, 34] on icon at bounding box center [97, 37] width 45 height 6
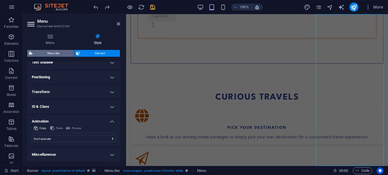
click at [66, 55] on span "Menu Bar" at bounding box center [53, 53] width 38 height 7
select select "rem"
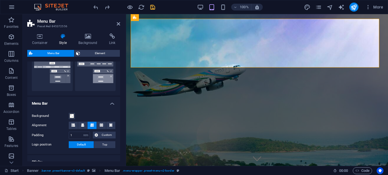
scroll to position [171, 0]
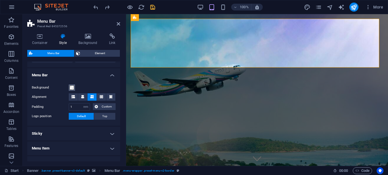
click at [70, 88] on span at bounding box center [72, 88] width 5 height 5
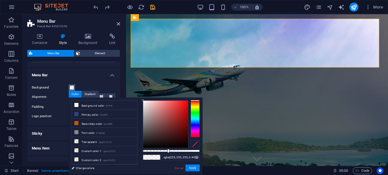
click at [70, 88] on span at bounding box center [72, 88] width 5 height 5
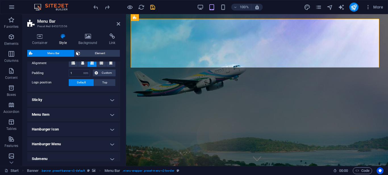
scroll to position [231, 0]
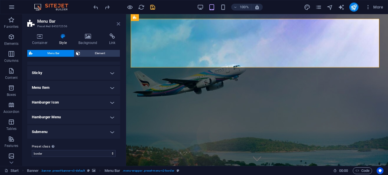
click at [118, 25] on icon at bounding box center [118, 24] width 3 height 5
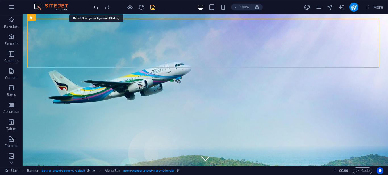
click at [97, 7] on icon "undo" at bounding box center [96, 7] width 7 height 7
click at [96, 7] on icon "undo" at bounding box center [96, 7] width 7 height 7
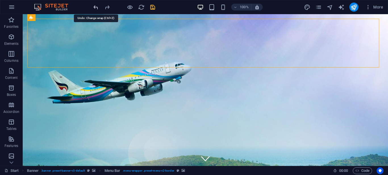
click at [95, 7] on icon "undo" at bounding box center [96, 7] width 7 height 7
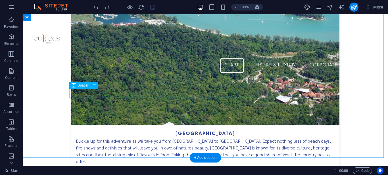
scroll to position [767, 0]
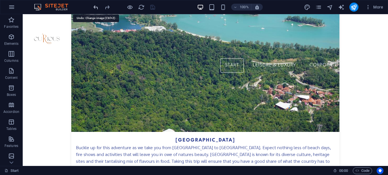
click at [96, 9] on icon "undo" at bounding box center [96, 7] width 7 height 7
click at [96, 7] on icon "undo" at bounding box center [96, 7] width 7 height 7
click at [108, 7] on icon "redo" at bounding box center [107, 7] width 7 height 7
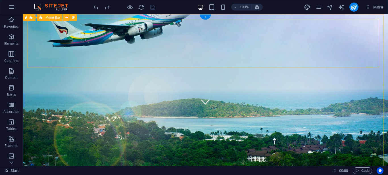
scroll to position [0, 0]
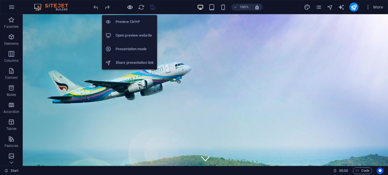
click at [128, 8] on icon "button" at bounding box center [130, 7] width 7 height 7
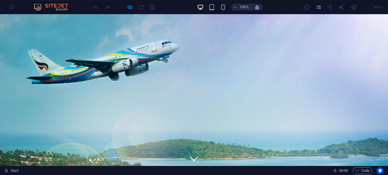
click at [319, 5] on icon "pages" at bounding box center [319, 7] width 7 height 7
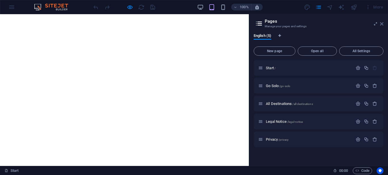
select select "0"
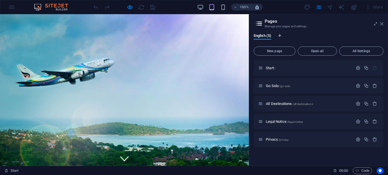
click at [382, 24] on icon at bounding box center [381, 24] width 3 height 5
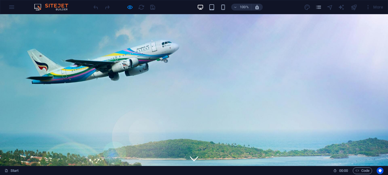
scroll to position [6, 0]
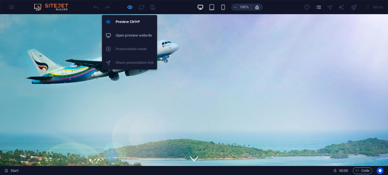
click at [130, 9] on icon "button" at bounding box center [130, 7] width 7 height 7
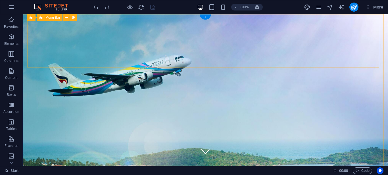
scroll to position [0, 0]
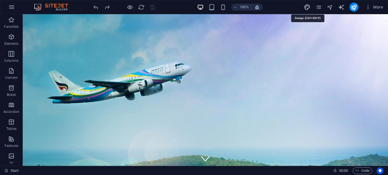
click at [309, 5] on icon "design" at bounding box center [307, 7] width 7 height 7
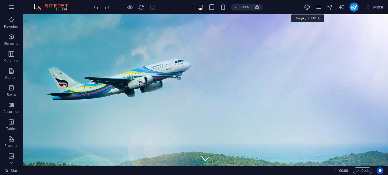
select select "px"
select select "300"
select select "px"
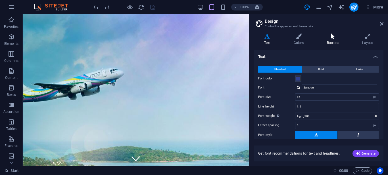
click at [334, 36] on icon at bounding box center [333, 37] width 33 height 6
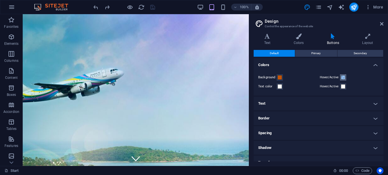
click at [343, 78] on span at bounding box center [343, 77] width 5 height 5
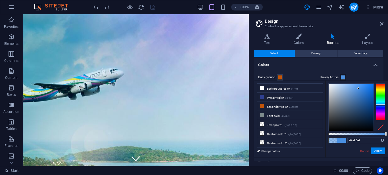
drag, startPoint x: 364, startPoint y: 132, endPoint x: 388, endPoint y: 134, distance: 24.2
click at [388, 134] on div "#4a90e2 Supported formats #0852ed rgb(8, 82, 237) rgba(8, 82, 237, 90%) hsv(221…" at bounding box center [356, 160] width 63 height 159
click at [275, 96] on li "Primary color #2f4091" at bounding box center [290, 97] width 65 height 9
type input "#2f4091"
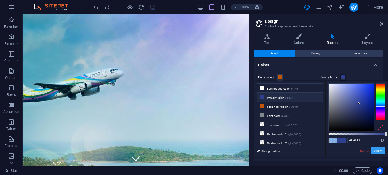
click at [379, 151] on button "Apply" at bounding box center [378, 151] width 14 height 7
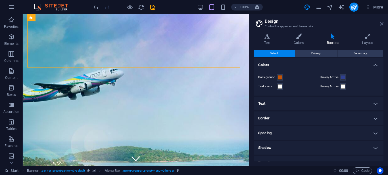
drag, startPoint x: 383, startPoint y: 22, endPoint x: 324, endPoint y: 8, distance: 60.5
click at [383, 22] on icon at bounding box center [381, 24] width 3 height 5
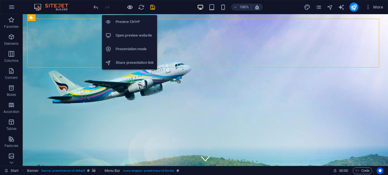
click at [130, 8] on icon "button" at bounding box center [130, 7] width 7 height 7
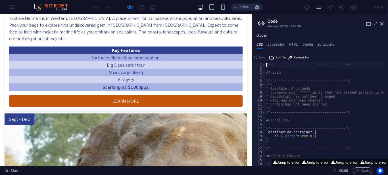
scroll to position [1147, 0]
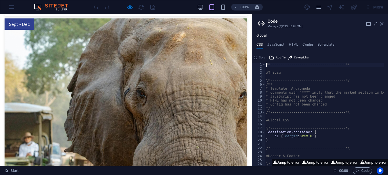
click at [382, 24] on icon at bounding box center [381, 24] width 3 height 5
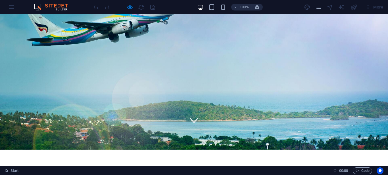
scroll to position [0, 0]
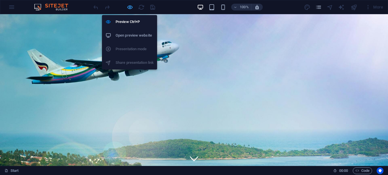
click at [130, 7] on icon "button" at bounding box center [130, 7] width 7 height 7
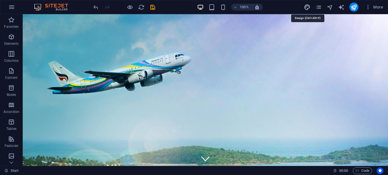
click at [310, 7] on icon "design" at bounding box center [307, 7] width 7 height 7
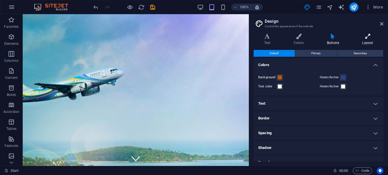
click at [366, 36] on icon at bounding box center [368, 37] width 32 height 6
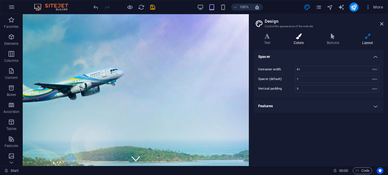
click at [296, 41] on h4 "Colors" at bounding box center [299, 40] width 33 height 12
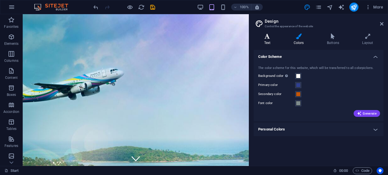
click at [271, 37] on icon at bounding box center [267, 37] width 27 height 6
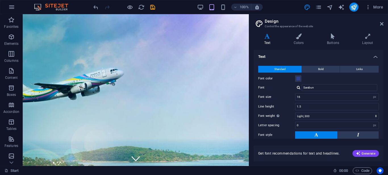
scroll to position [41, 0]
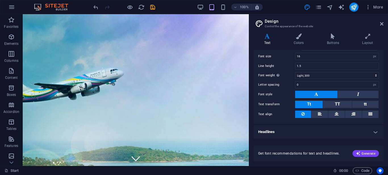
click at [372, 133] on h4 "Headlines" at bounding box center [319, 132] width 130 height 14
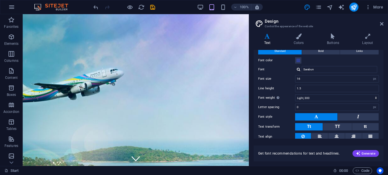
scroll to position [0, 0]
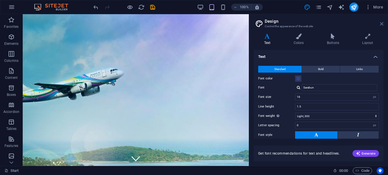
click at [381, 24] on icon at bounding box center [381, 24] width 3 height 5
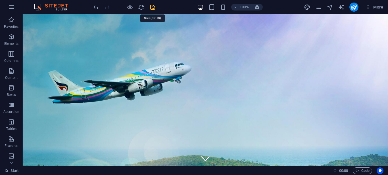
click at [153, 9] on icon "save" at bounding box center [153, 7] width 7 height 7
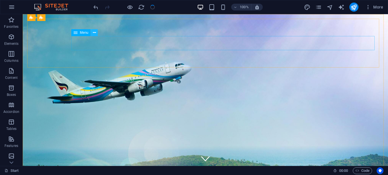
click at [95, 33] on icon at bounding box center [94, 33] width 3 height 6
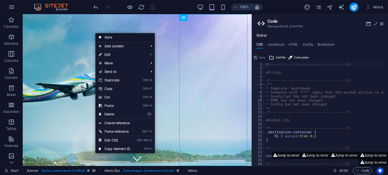
click at [119, 36] on link "Style" at bounding box center [125, 37] width 59 height 9
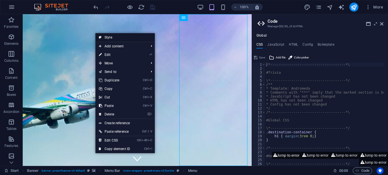
select select "rem"
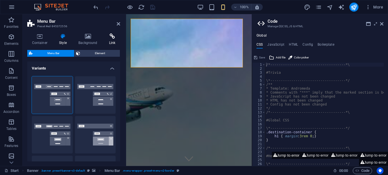
click at [109, 38] on icon at bounding box center [112, 37] width 16 height 6
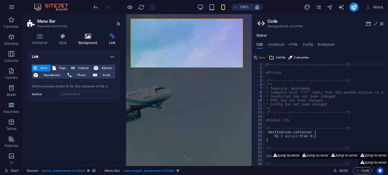
click at [87, 37] on icon at bounding box center [88, 37] width 28 height 6
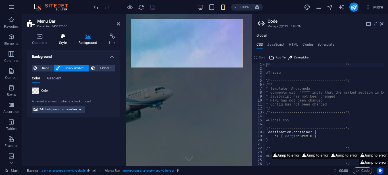
click at [62, 40] on h4 "Style" at bounding box center [64, 40] width 19 height 12
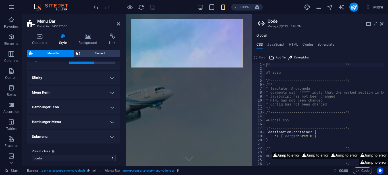
scroll to position [227, 0]
click at [53, 75] on h4 "Sticky" at bounding box center [73, 77] width 93 height 14
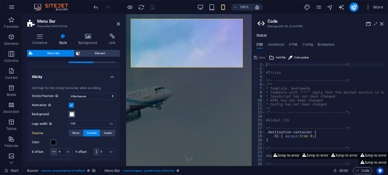
click at [71, 116] on span at bounding box center [72, 114] width 5 height 5
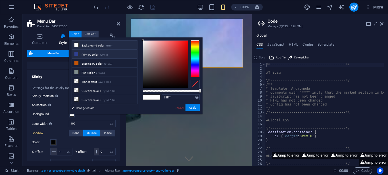
click at [85, 55] on li "Primary color #2f4091" at bounding box center [104, 54] width 65 height 9
type input "#2f4091"
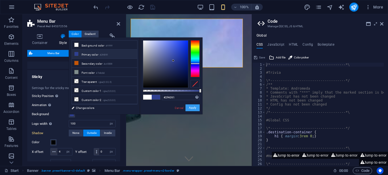
drag, startPoint x: 190, startPoint y: 109, endPoint x: 22, endPoint y: 88, distance: 169.2
click at [190, 109] on button "Apply" at bounding box center [193, 108] width 14 height 7
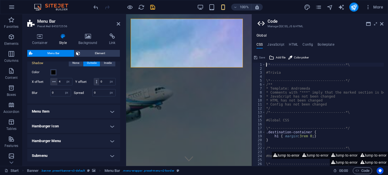
scroll to position [313, 0]
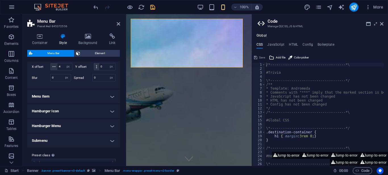
click at [70, 103] on h4 "Menu Item" at bounding box center [73, 97] width 93 height 14
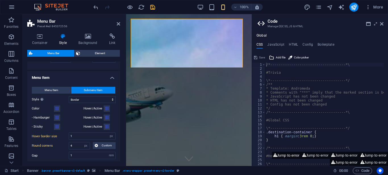
scroll to position [341, 0]
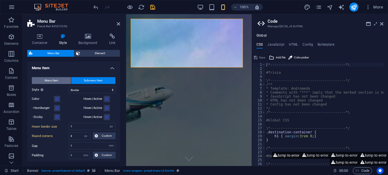
click at [56, 84] on span "Menu Item" at bounding box center [52, 80] width 14 height 7
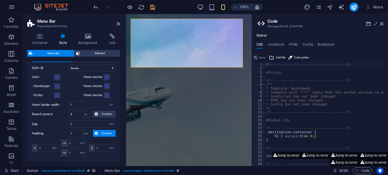
scroll to position [370, 0]
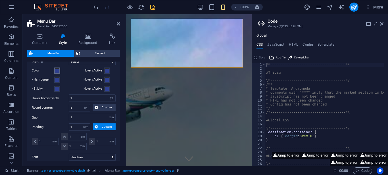
click at [57, 73] on span at bounding box center [57, 71] width 5 height 5
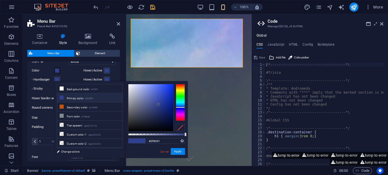
click at [93, 98] on small "#2f4091" at bounding box center [89, 99] width 8 height 4
click at [180, 150] on button "Apply" at bounding box center [178, 151] width 14 height 7
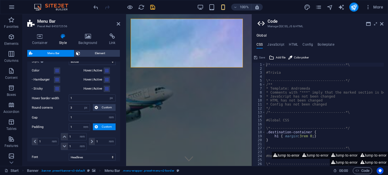
click at [102, 74] on label "Hover/Active" at bounding box center [94, 70] width 20 height 7
click at [104, 74] on button "Hover/Active" at bounding box center [107, 71] width 6 height 6
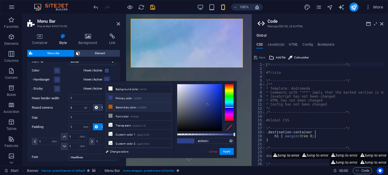
click at [146, 107] on small "#c45509" at bounding box center [142, 108] width 9 height 4
type input "#c45509"
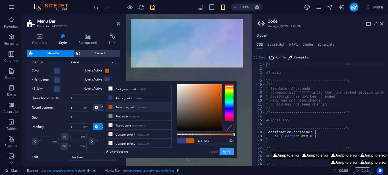
drag, startPoint x: 230, startPoint y: 150, endPoint x: 96, endPoint y: 134, distance: 134.6
click at [230, 150] on button "Apply" at bounding box center [227, 151] width 14 height 7
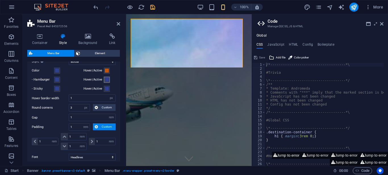
click at [105, 82] on span at bounding box center [107, 80] width 5 height 5
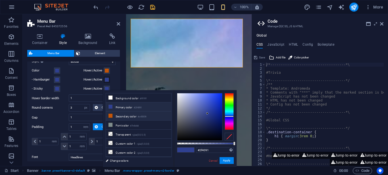
click at [126, 116] on li "Secondary color #c45509" at bounding box center [138, 116] width 65 height 9
type input "#c45509"
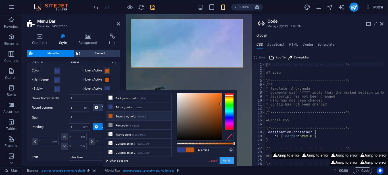
drag, startPoint x: 57, startPoint y: 122, endPoint x: 226, endPoint y: 160, distance: 173.6
click at [226, 160] on button "Apply" at bounding box center [227, 160] width 14 height 7
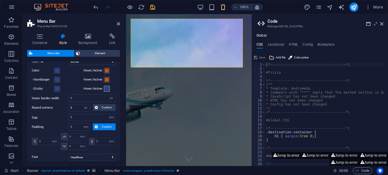
click at [105, 91] on span at bounding box center [107, 89] width 5 height 5
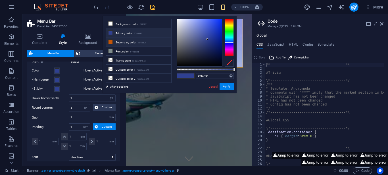
click at [131, 43] on li "Secondary color #c45509" at bounding box center [138, 42] width 65 height 9
type input "#c45509"
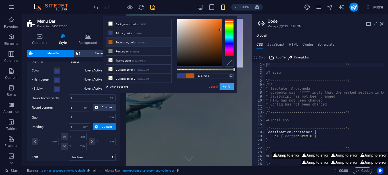
click at [230, 87] on button "Apply" at bounding box center [227, 86] width 14 height 7
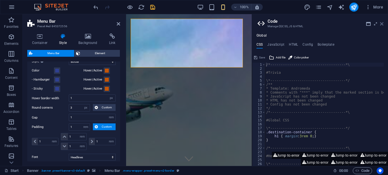
click at [383, 22] on icon at bounding box center [381, 24] width 3 height 5
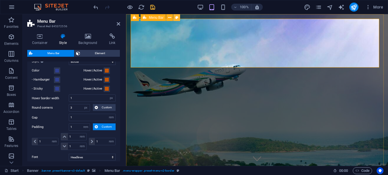
select select
drag, startPoint x: 118, startPoint y: 24, endPoint x: 96, endPoint y: 10, distance: 26.4
click at [118, 24] on icon at bounding box center [118, 24] width 3 height 5
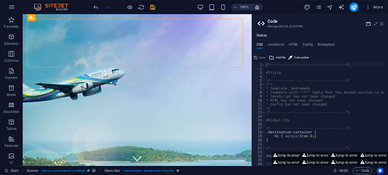
click at [383, 22] on icon at bounding box center [381, 24] width 3 height 5
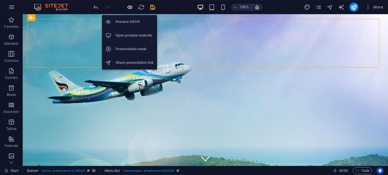
click at [130, 7] on icon "button" at bounding box center [130, 7] width 7 height 7
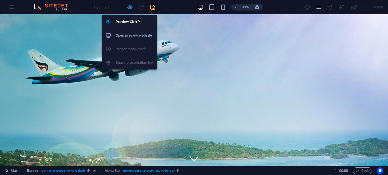
click at [129, 7] on icon "button" at bounding box center [130, 7] width 7 height 7
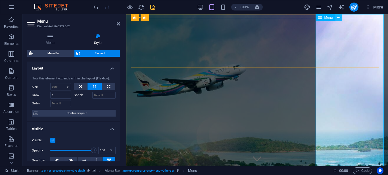
click at [339, 19] on icon at bounding box center [338, 18] width 3 height 6
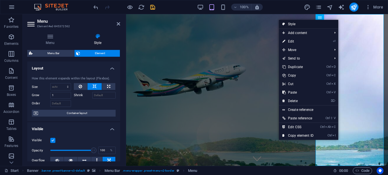
click at [322, 23] on link "Style" at bounding box center [308, 24] width 59 height 9
select select "rem"
select select "sticky_banner"
select select "px"
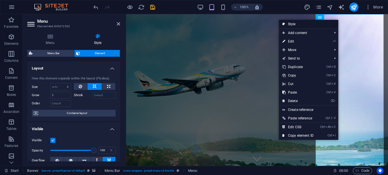
select select "px"
select select "hover_border"
select select "px"
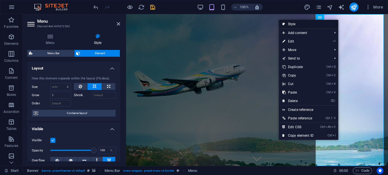
select select "px"
select select "rem"
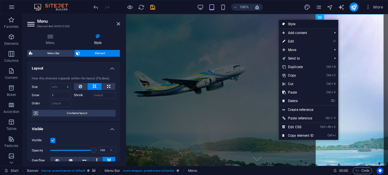
select select "rem"
select select "link-special-font"
select select "rem"
select select
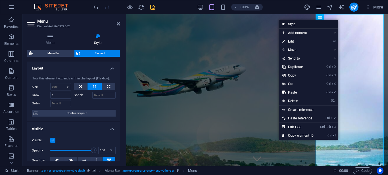
select select "px"
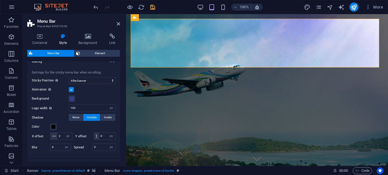
scroll to position [227, 0]
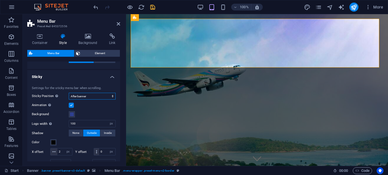
click at [112, 97] on select "Off Instant After menu After banner When scrolling up" at bounding box center [92, 96] width 47 height 7
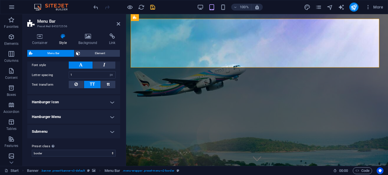
scroll to position [497, 0]
click at [71, 102] on h4 "Hamburger Icon" at bounding box center [73, 103] width 93 height 14
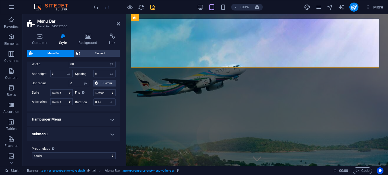
scroll to position [677, 0]
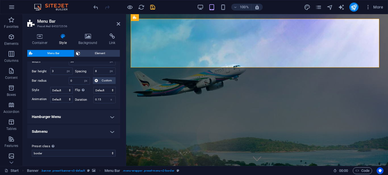
click at [107, 117] on h4 "Hamburger Menu" at bounding box center [73, 117] width 93 height 14
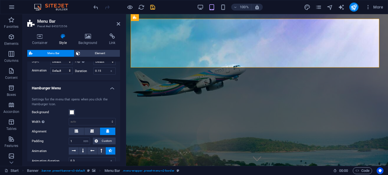
scroll to position [706, 0]
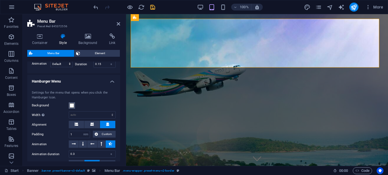
click at [72, 108] on span at bounding box center [72, 105] width 5 height 5
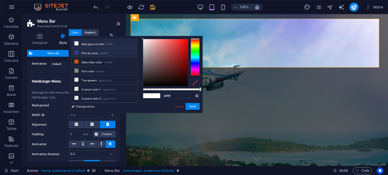
click at [99, 52] on li "Primary color #2f4091" at bounding box center [104, 52] width 65 height 9
type input "#2f4091"
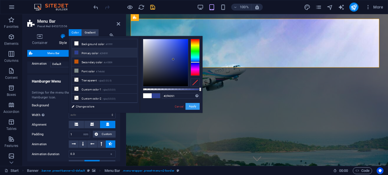
click at [191, 109] on button "Apply" at bounding box center [193, 106] width 14 height 7
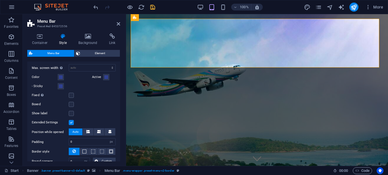
scroll to position [592, 0]
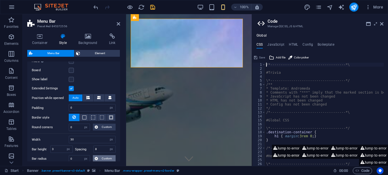
select select
select select "%"
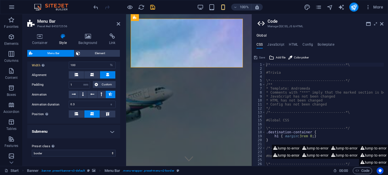
click at [98, 130] on h4 "Submenu" at bounding box center [73, 132] width 93 height 14
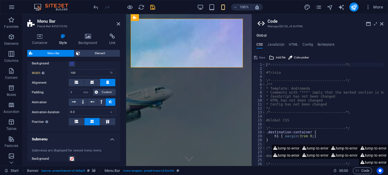
scroll to position [719, 0]
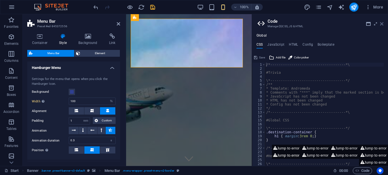
click at [382, 22] on icon at bounding box center [381, 24] width 3 height 5
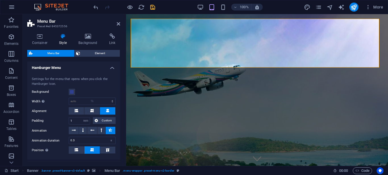
select select
select select "DISABLED_OPTION_VALUE"
click at [119, 24] on icon at bounding box center [118, 24] width 3 height 5
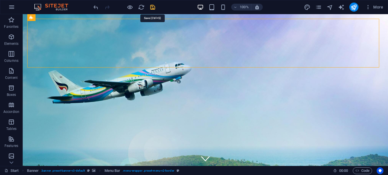
click at [154, 7] on icon "save" at bounding box center [153, 7] width 7 height 7
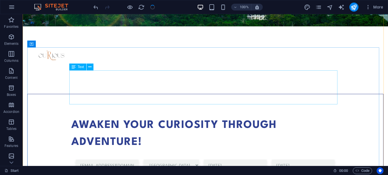
scroll to position [0, 0]
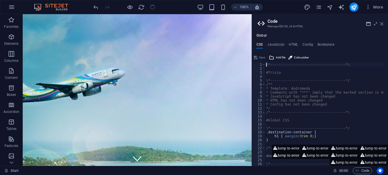
click at [382, 24] on icon at bounding box center [381, 24] width 3 height 5
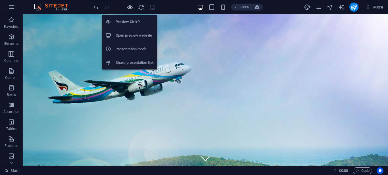
click at [127, 8] on icon "button" at bounding box center [130, 7] width 7 height 7
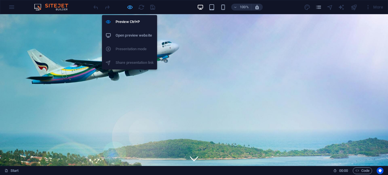
click at [129, 8] on icon "button" at bounding box center [130, 7] width 7 height 7
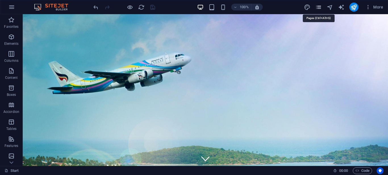
click at [320, 8] on icon "pages" at bounding box center [319, 7] width 7 height 7
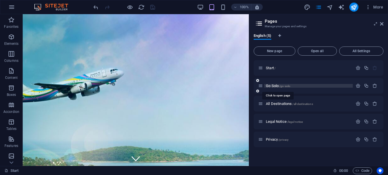
click at [276, 86] on span "Go Solo /go-solo" at bounding box center [278, 86] width 24 height 4
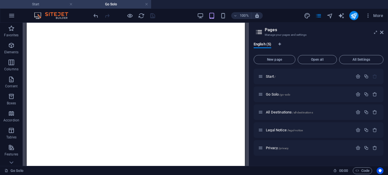
click at [43, 6] on h4 "Start" at bounding box center [38, 4] width 76 height 6
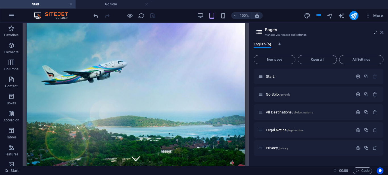
click at [383, 32] on icon at bounding box center [381, 32] width 3 height 5
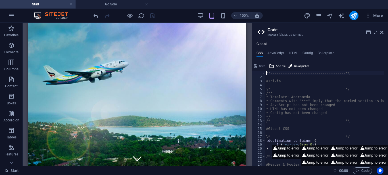
click at [384, 31] on aside "Code Manage (S)CSS, JS & HTML Global CSS JavaScript HTML Config Boilerplate /*-…" at bounding box center [320, 95] width 136 height 144
click at [382, 34] on icon at bounding box center [381, 32] width 3 height 5
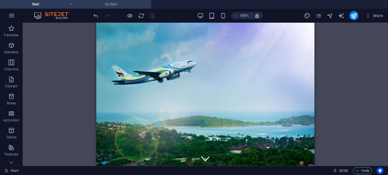
click at [148, 3] on link at bounding box center [146, 4] width 3 height 5
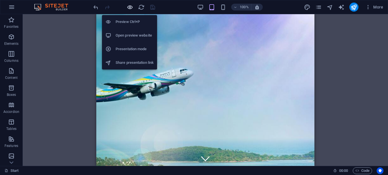
click at [129, 10] on icon "button" at bounding box center [130, 7] width 7 height 7
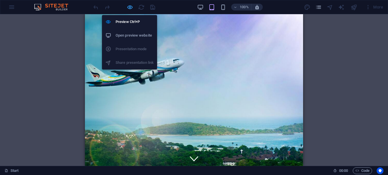
click at [128, 8] on icon "button" at bounding box center [130, 7] width 7 height 7
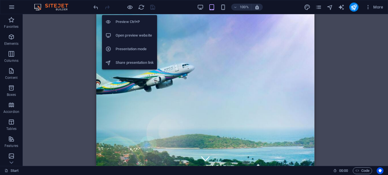
click at [131, 50] on h6 "Presentation mode" at bounding box center [135, 49] width 38 height 7
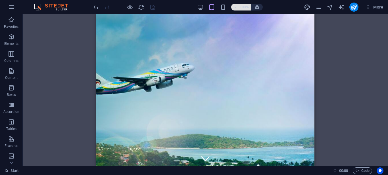
click at [235, 6] on icon "button" at bounding box center [236, 7] width 4 height 4
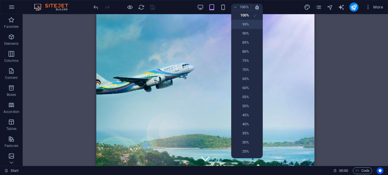
click at [246, 27] on h6 "95%" at bounding box center [242, 24] width 14 height 7
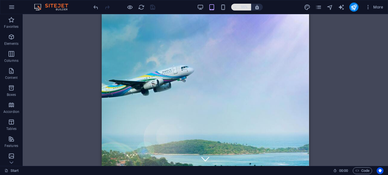
click at [235, 7] on icon "button" at bounding box center [236, 7] width 4 height 4
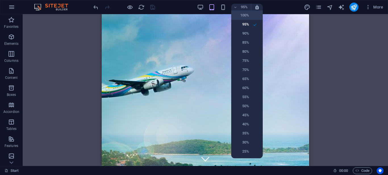
click at [238, 15] on h6 "100%" at bounding box center [242, 15] width 14 height 7
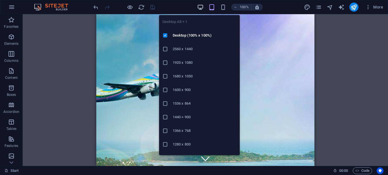
click at [198, 8] on icon "button" at bounding box center [200, 7] width 7 height 7
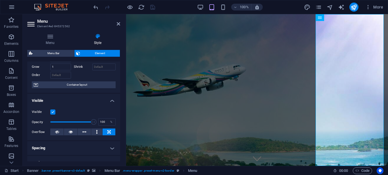
scroll to position [57, 0]
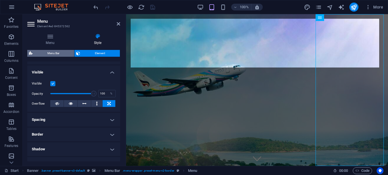
click at [48, 51] on span "Menu Bar" at bounding box center [53, 53] width 38 height 7
select select "rem"
select select "sticky_banner"
select select "px"
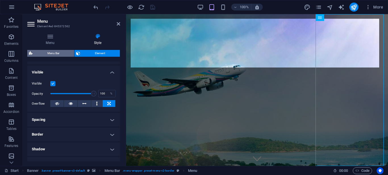
select select "px"
select select "hover_border"
select select "px"
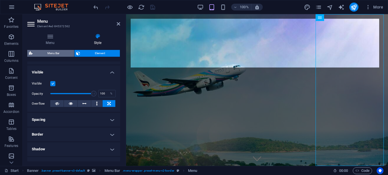
select select "px"
select select "rem"
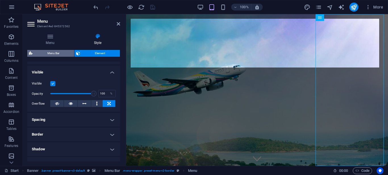
select select "rem"
select select "link-special-font"
select select "rem"
select select
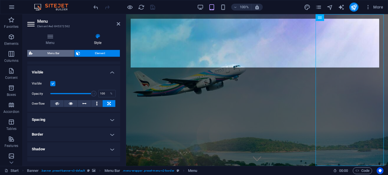
select select "px"
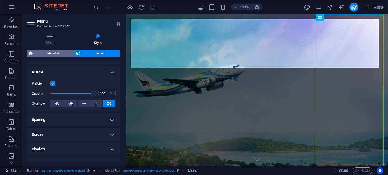
select select "px"
select select "rem"
select select "px"
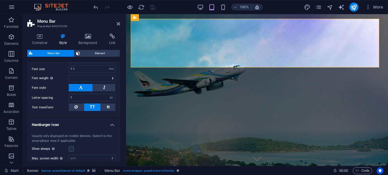
scroll to position [483, 0]
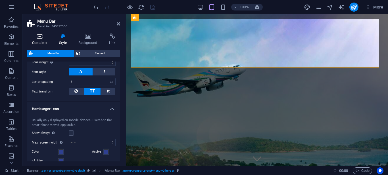
click at [45, 37] on icon at bounding box center [39, 37] width 25 height 6
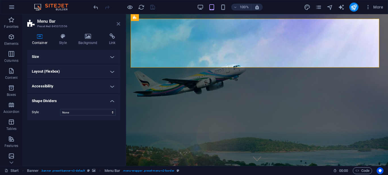
click at [119, 22] on icon at bounding box center [118, 24] width 3 height 5
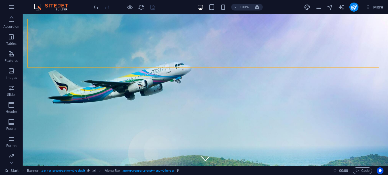
scroll to position [104, 0]
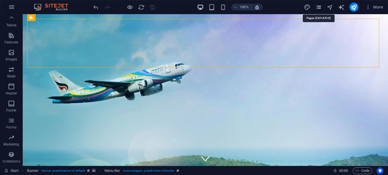
click at [317, 7] on icon "pages" at bounding box center [319, 7] width 7 height 7
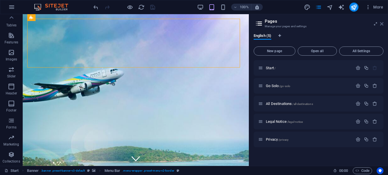
click at [381, 24] on icon at bounding box center [381, 24] width 3 height 5
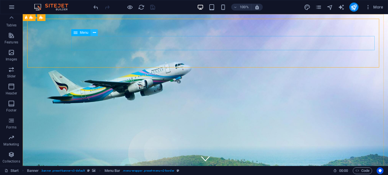
click at [94, 34] on icon at bounding box center [94, 33] width 3 height 6
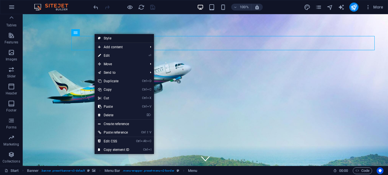
click at [108, 38] on link "Style" at bounding box center [124, 38] width 59 height 9
select select "rem"
select select "sticky_banner"
select select "px"
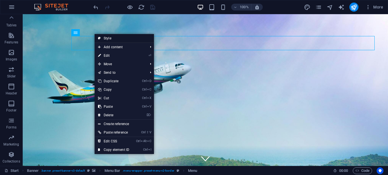
select select "px"
select select "hover_border"
select select "px"
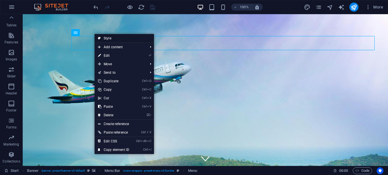
select select "px"
select select "rem"
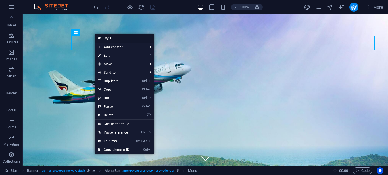
select select "rem"
select select "link-special-font"
select select "rem"
select select
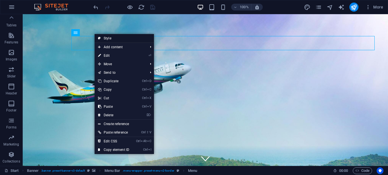
select select "px"
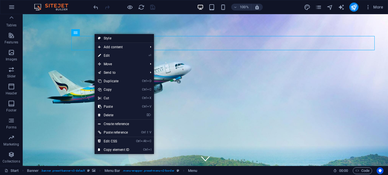
select select "px"
select select "rem"
select select "px"
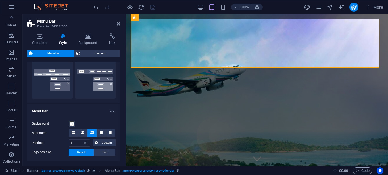
scroll to position [114, 0]
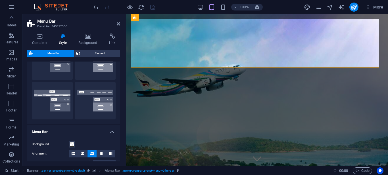
click at [110, 130] on h4 "Menu Bar" at bounding box center [73, 130] width 93 height 10
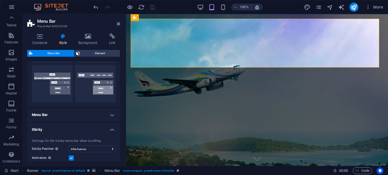
scroll to position [142, 0]
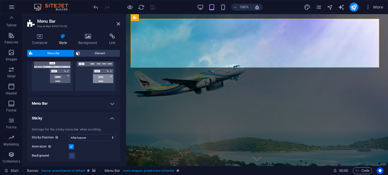
click at [111, 118] on h4 "Sticky" at bounding box center [73, 117] width 93 height 10
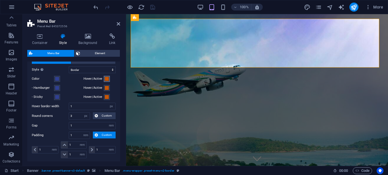
scroll to position [199, 0]
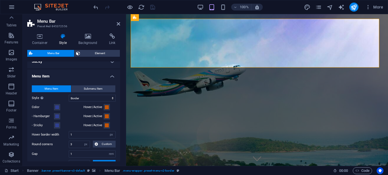
click at [110, 76] on h4 "Menu Item" at bounding box center [73, 75] width 93 height 10
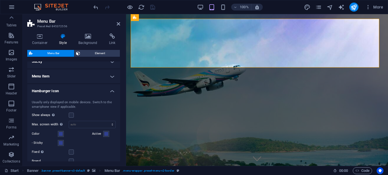
click at [113, 90] on h4 "Hamburger Icon" at bounding box center [73, 89] width 93 height 10
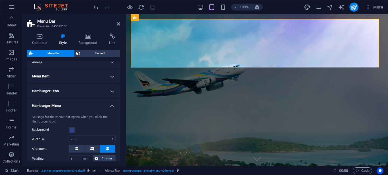
click at [113, 105] on h4 "Hamburger Menu" at bounding box center [73, 104] width 93 height 10
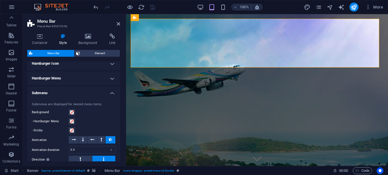
scroll to position [227, 0]
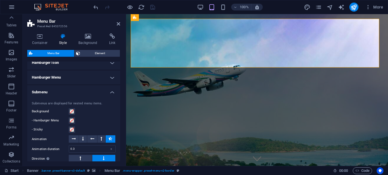
click at [110, 92] on h4 "Submenu" at bounding box center [73, 91] width 93 height 10
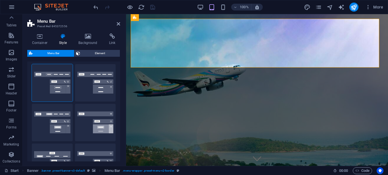
scroll to position [0, 0]
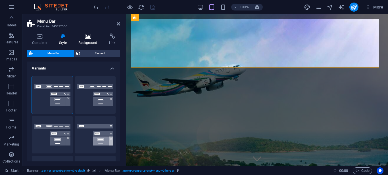
click at [81, 38] on icon at bounding box center [88, 37] width 28 height 6
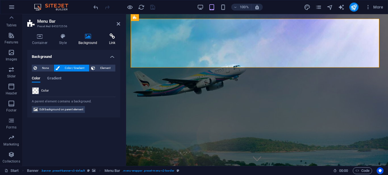
click at [109, 36] on icon at bounding box center [112, 37] width 16 height 6
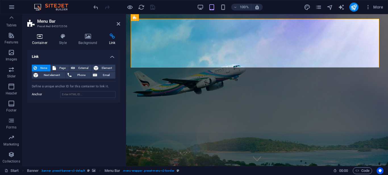
click at [44, 37] on icon at bounding box center [39, 37] width 25 height 6
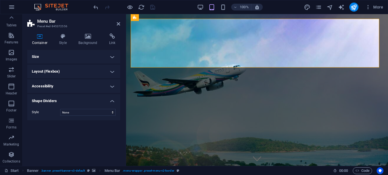
click at [59, 56] on h4 "Size" at bounding box center [73, 57] width 93 height 14
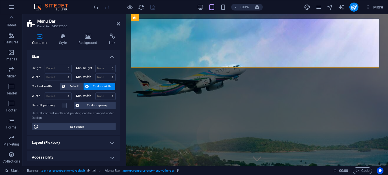
click at [59, 56] on h4 "Size" at bounding box center [73, 55] width 93 height 10
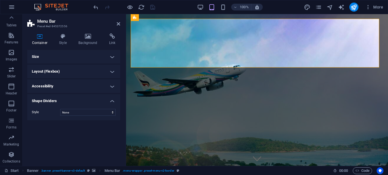
click at [63, 72] on h4 "Layout (Flexbox)" at bounding box center [73, 72] width 93 height 14
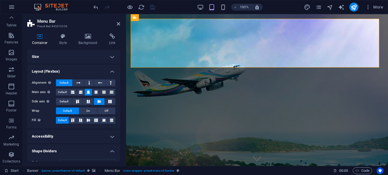
click at [63, 72] on h4 "Layout (Flexbox)" at bounding box center [73, 70] width 93 height 10
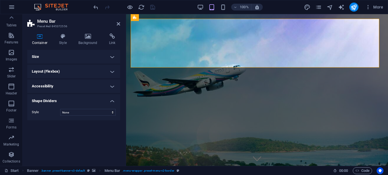
click at [67, 88] on h4 "Accessibility" at bounding box center [73, 87] width 93 height 14
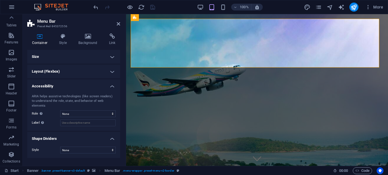
click at [67, 88] on h4 "Accessibility" at bounding box center [73, 85] width 93 height 10
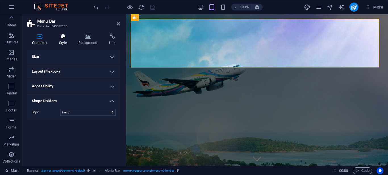
click at [61, 37] on icon at bounding box center [63, 37] width 17 height 6
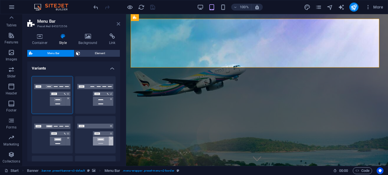
click at [117, 25] on icon at bounding box center [118, 24] width 3 height 5
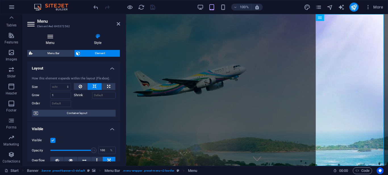
click at [46, 37] on icon at bounding box center [50, 37] width 46 height 6
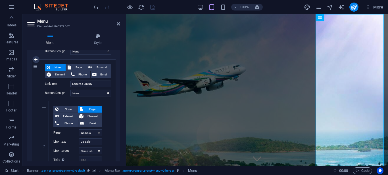
scroll to position [85, 0]
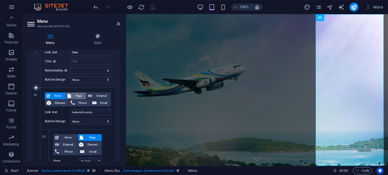
click at [76, 96] on span "Page" at bounding box center [79, 96] width 12 height 7
select select
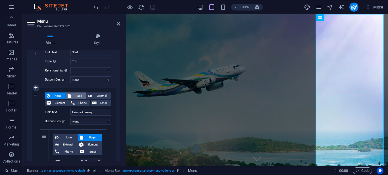
select select
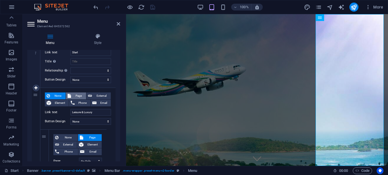
select select
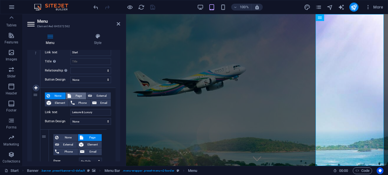
select select
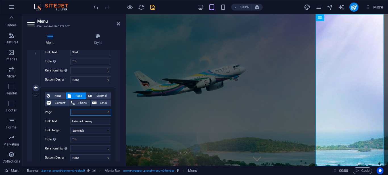
click at [106, 112] on select "Start Go Solo All Destinations Legal Notice Privacy" at bounding box center [90, 112] width 41 height 7
click at [65, 112] on label "Page" at bounding box center [58, 112] width 26 height 7
click at [70, 112] on select "Start Go Solo All Destinations Legal Notice Privacy" at bounding box center [90, 112] width 41 height 7
click at [78, 112] on select "Start Go Solo All Destinations Legal Notice Privacy" at bounding box center [90, 112] width 41 height 7
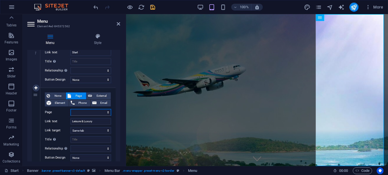
click at [78, 112] on select "Start Go Solo All Destinations Legal Notice Privacy" at bounding box center [90, 112] width 41 height 7
click at [53, 93] on span "None" at bounding box center [58, 96] width 12 height 7
select select
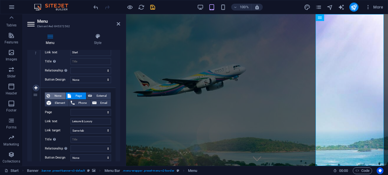
select select
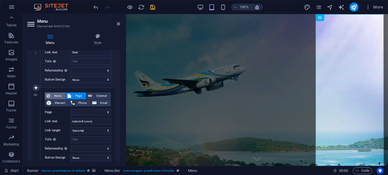
select select
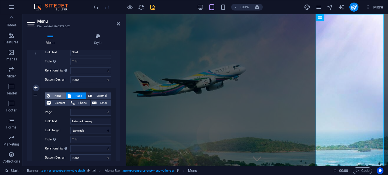
select select
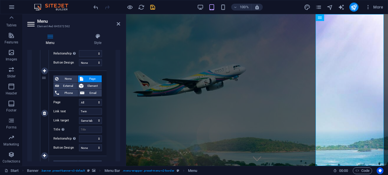
scroll to position [227, 0]
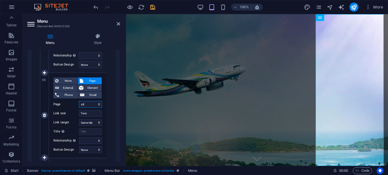
click at [94, 104] on select "Start Go Solo All Destinations Legal Notice Privacy" at bounding box center [90, 104] width 23 height 7
click at [83, 103] on select "Start Go Solo All Destinations Legal Notice Privacy" at bounding box center [90, 104] width 23 height 7
click at [84, 104] on select "Start Go Solo All Destinations Legal Notice Privacy" at bounding box center [90, 104] width 23 height 7
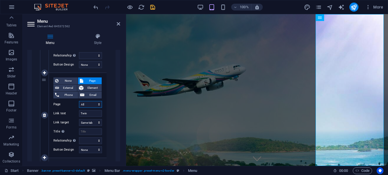
click at [84, 104] on select "Start Go Solo All Destinations Legal Notice Privacy" at bounding box center [90, 104] width 23 height 7
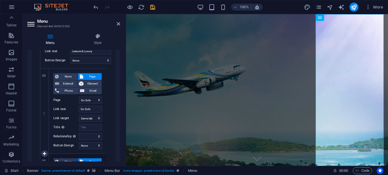
scroll to position [142, 0]
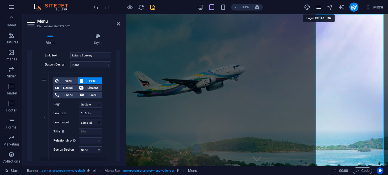
click at [318, 8] on icon "pages" at bounding box center [319, 7] width 7 height 7
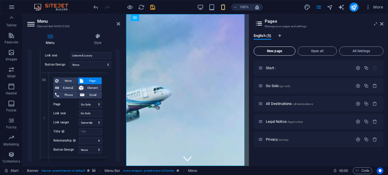
click at [270, 51] on span "New page" at bounding box center [274, 50] width 37 height 3
select select "1"
select select "2"
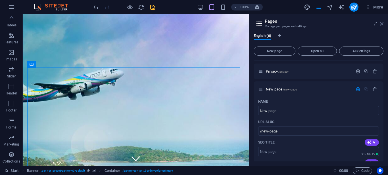
click at [381, 22] on icon at bounding box center [381, 24] width 3 height 5
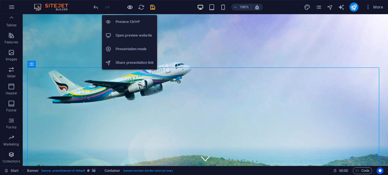
click at [129, 5] on icon "button" at bounding box center [130, 7] width 7 height 7
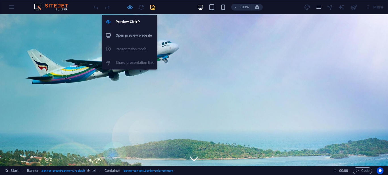
click at [130, 5] on icon "button" at bounding box center [130, 7] width 7 height 7
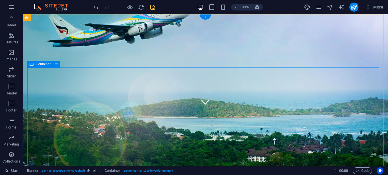
scroll to position [0, 0]
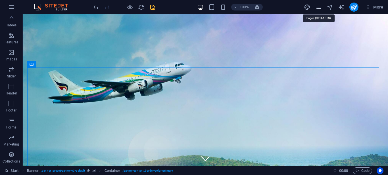
click at [318, 8] on icon "pages" at bounding box center [319, 7] width 7 height 7
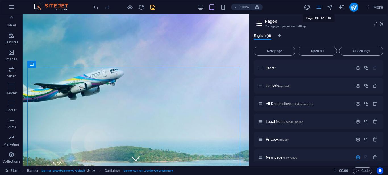
scroll to position [68, 0]
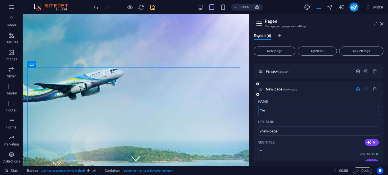
type input "Twi"
type input "/t"
type input "Twin"
type input "/twin"
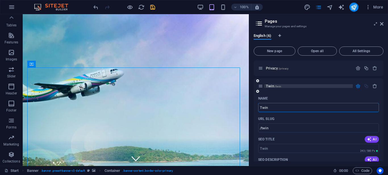
scroll to position [57, 0]
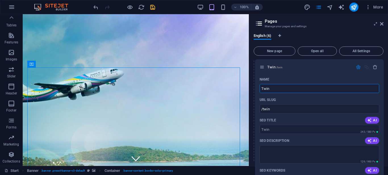
drag, startPoint x: 260, startPoint y: 102, endPoint x: 262, endPoint y: 66, distance: 35.5
click at [262, 66] on div "Start / Go Solo /go-solo All Destinations /all-destinations Legal Notice /legal…" at bounding box center [319, 161] width 130 height 317
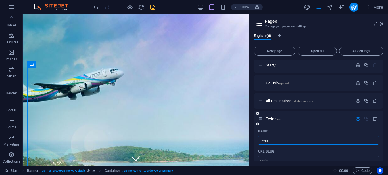
scroll to position [0, 0]
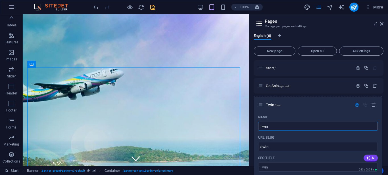
drag, startPoint x: 259, startPoint y: 123, endPoint x: 259, endPoint y: 105, distance: 18.2
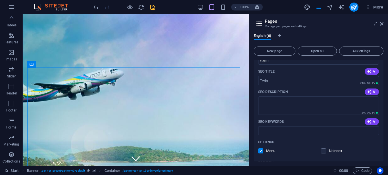
scroll to position [114, 0]
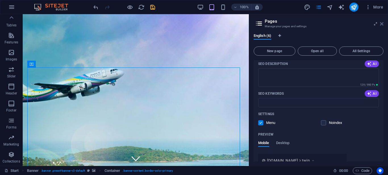
type input "Twin"
click at [381, 23] on icon at bounding box center [381, 24] width 3 height 5
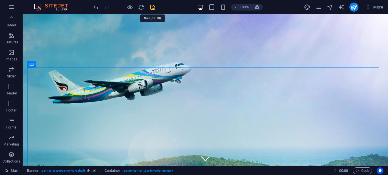
click at [151, 9] on icon "save" at bounding box center [153, 7] width 7 height 7
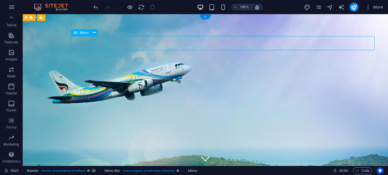
select select "1"
select select
select select "2"
select select
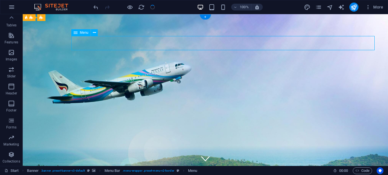
select select
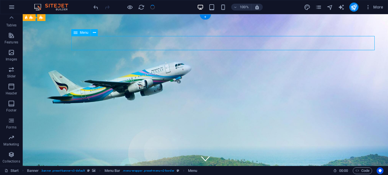
select select
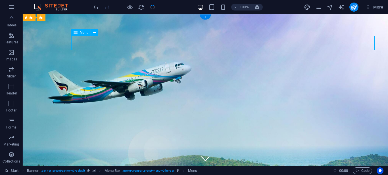
select select
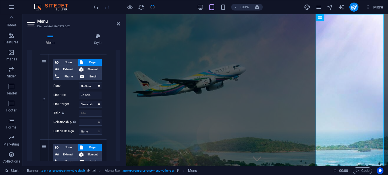
scroll to position [171, 0]
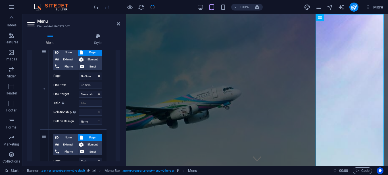
select select "1"
select select "2"
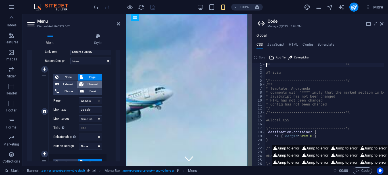
scroll to position [142, 0]
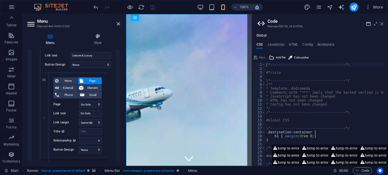
drag, startPoint x: 383, startPoint y: 26, endPoint x: 256, endPoint y: 12, distance: 127.3
click at [383, 26] on icon at bounding box center [381, 24] width 3 height 5
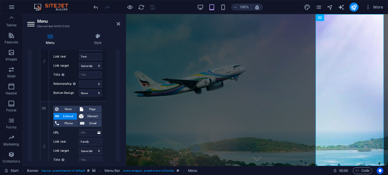
scroll to position [313, 0]
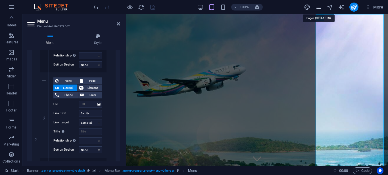
click at [318, 8] on icon "pages" at bounding box center [319, 7] width 7 height 7
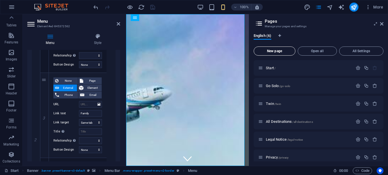
click at [273, 49] on span "New page" at bounding box center [274, 50] width 37 height 3
select select "1"
select select "2"
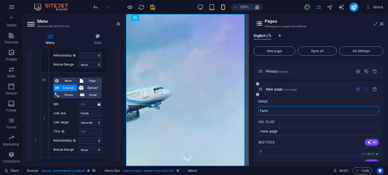
type input "Famil"
select select "1"
select select "2"
type input "Family"
type input "/f"
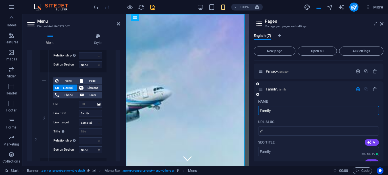
select select "1"
select select "2"
type input "Family"
type input "/family"
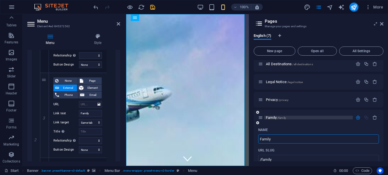
type input "Family"
drag, startPoint x: 275, startPoint y: 117, endPoint x: 272, endPoint y: 71, distance: 46.2
click at [272, 71] on div "Start / Go Solo /go-solo Twin /twin All Destinations /all-destinations Legal No…" at bounding box center [319, 163] width 130 height 321
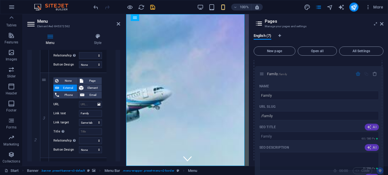
drag, startPoint x: 261, startPoint y: 118, endPoint x: 262, endPoint y: 72, distance: 46.3
click at [262, 72] on div "Start / Go Solo /go-solo Twin /twin All Destinations /all-destinations Legal No…" at bounding box center [319, 163] width 130 height 321
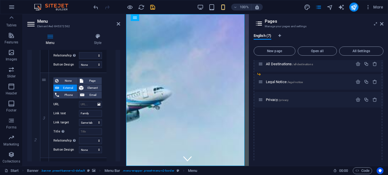
select select "1"
select select "2"
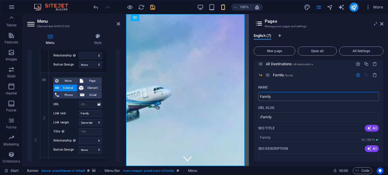
scroll to position [1, 0]
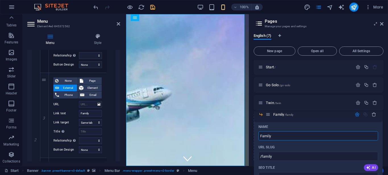
drag, startPoint x: 267, startPoint y: 134, endPoint x: 267, endPoint y: 115, distance: 18.8
select select "1"
select select "2"
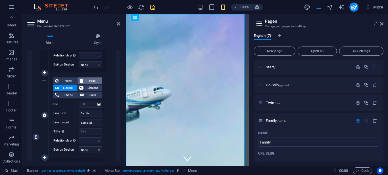
click at [87, 79] on span "Page" at bounding box center [92, 81] width 15 height 7
select select
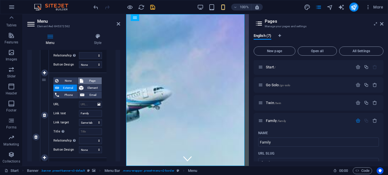
select select
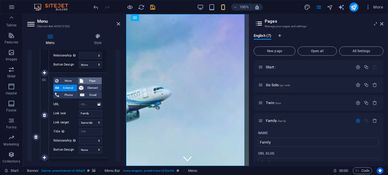
select select
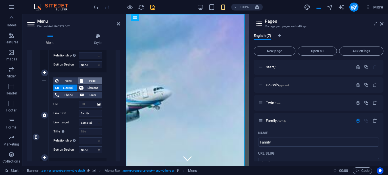
select select
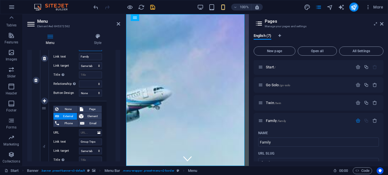
scroll to position [398, 0]
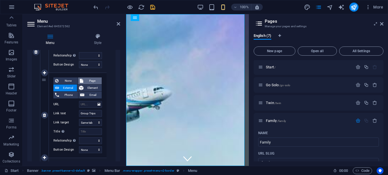
click at [86, 80] on span "Page" at bounding box center [92, 81] width 15 height 7
select select
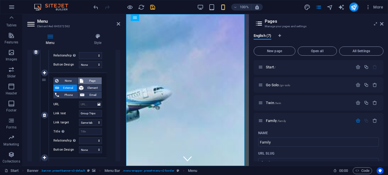
select select
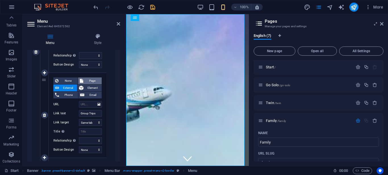
select select
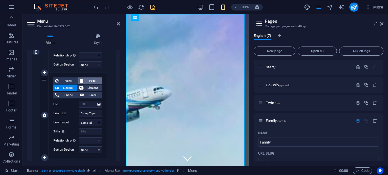
select select
click at [67, 87] on span "External" at bounding box center [68, 88] width 14 height 7
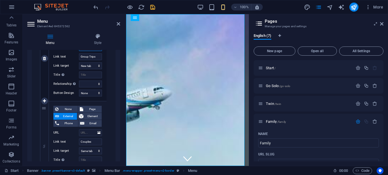
scroll to position [483, 0]
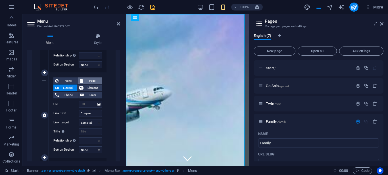
click at [89, 82] on span "Page" at bounding box center [92, 81] width 15 height 7
click at [84, 103] on select "Start Go Solo Twin Family All Destinations Legal Notice Privacy" at bounding box center [90, 104] width 23 height 7
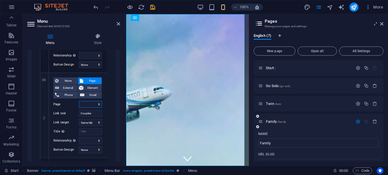
scroll to position [28, 0]
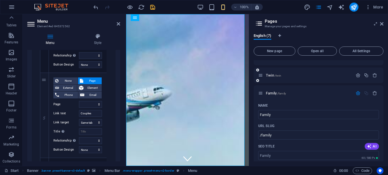
click at [296, 78] on div "Twin /twin" at bounding box center [305, 75] width 95 height 7
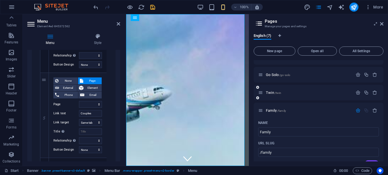
scroll to position [0, 0]
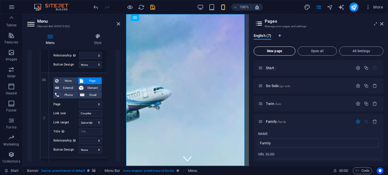
click at [279, 50] on span "New page" at bounding box center [274, 50] width 37 height 3
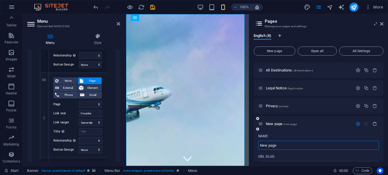
scroll to position [274, 0]
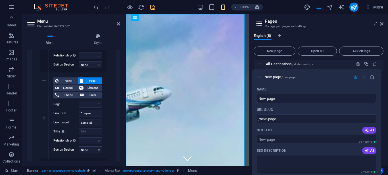
drag, startPoint x: 261, startPoint y: 120, endPoint x: 259, endPoint y: 78, distance: 42.4
click at [259, 78] on div "Start / Go Solo /go-solo Twin /twin Family /family Name Family ​ URL SLUG /fami…" at bounding box center [319, 55] width 130 height 537
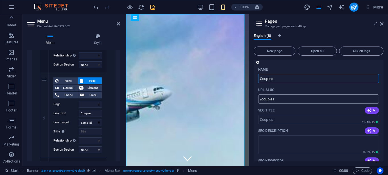
scroll to position [302, 0]
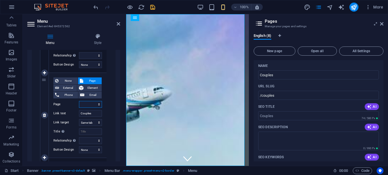
click at [85, 103] on select "Start Go Solo Twin Family All Destinations Couples Legal Notice Privacy" at bounding box center [90, 104] width 23 height 7
click at [79, 101] on select "Start Go Solo Twin Family All Destinations Couples Legal Notice Privacy" at bounding box center [90, 104] width 23 height 7
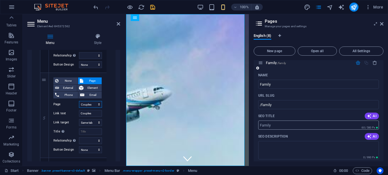
scroll to position [18, 0]
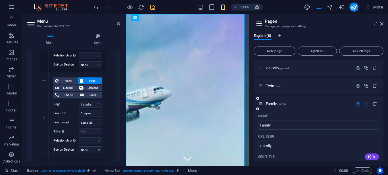
click at [356, 104] on icon "button" at bounding box center [358, 103] width 5 height 5
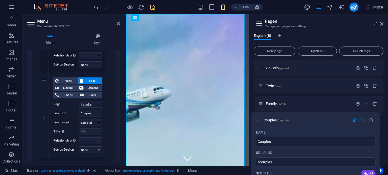
drag, startPoint x: 262, startPoint y: 140, endPoint x: 260, endPoint y: 119, distance: 21.4
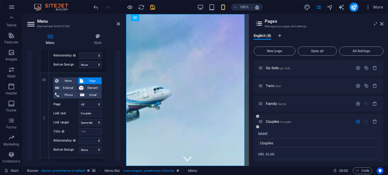
click at [358, 121] on icon "button" at bounding box center [358, 121] width 5 height 5
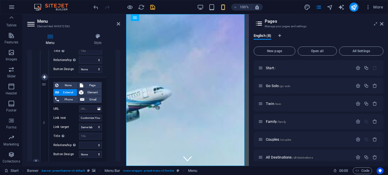
scroll to position [568, 0]
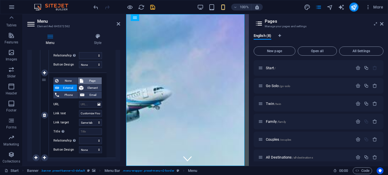
click at [87, 81] on span "Page" at bounding box center [92, 81] width 15 height 7
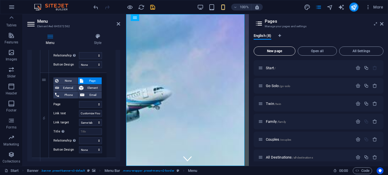
click at [278, 50] on span "New page" at bounding box center [274, 50] width 37 height 3
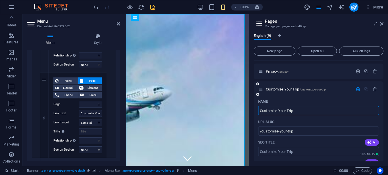
click at [358, 90] on icon "button" at bounding box center [358, 89] width 5 height 5
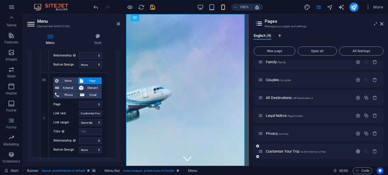
scroll to position [60, 0]
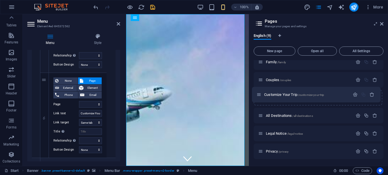
drag, startPoint x: 261, startPoint y: 151, endPoint x: 259, endPoint y: 92, distance: 58.6
click at [259, 92] on div "Start / Go Solo /go-solo Twin /twin Family /family Couples /couples All Destina…" at bounding box center [319, 80] width 130 height 159
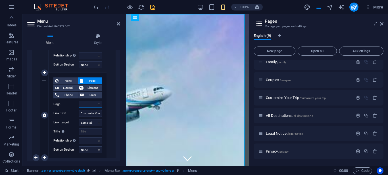
click at [83, 106] on select "Start Go Solo Twin Family Couples Customize Your Trip All Destinations Legal No…" at bounding box center [90, 104] width 23 height 7
click at [79, 101] on select "Start Go Solo Twin Family Couples Customize Your Trip All Destinations Legal No…" at bounding box center [90, 104] width 23 height 7
click at [373, 133] on icon "button" at bounding box center [375, 133] width 5 height 5
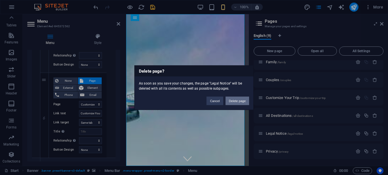
click at [239, 103] on button "Delete page" at bounding box center [238, 101] width 24 height 9
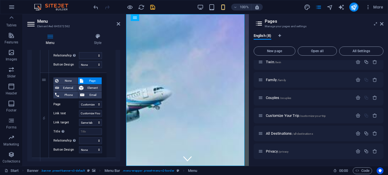
scroll to position [42, 0]
click at [375, 151] on icon "button" at bounding box center [375, 151] width 5 height 5
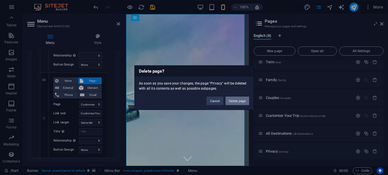
click at [236, 100] on button "Delete page" at bounding box center [238, 101] width 24 height 9
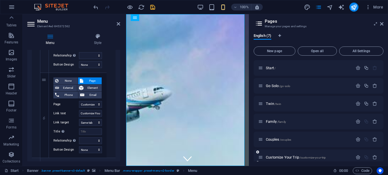
scroll to position [24, 0]
